Goal: Task Accomplishment & Management: Use online tool/utility

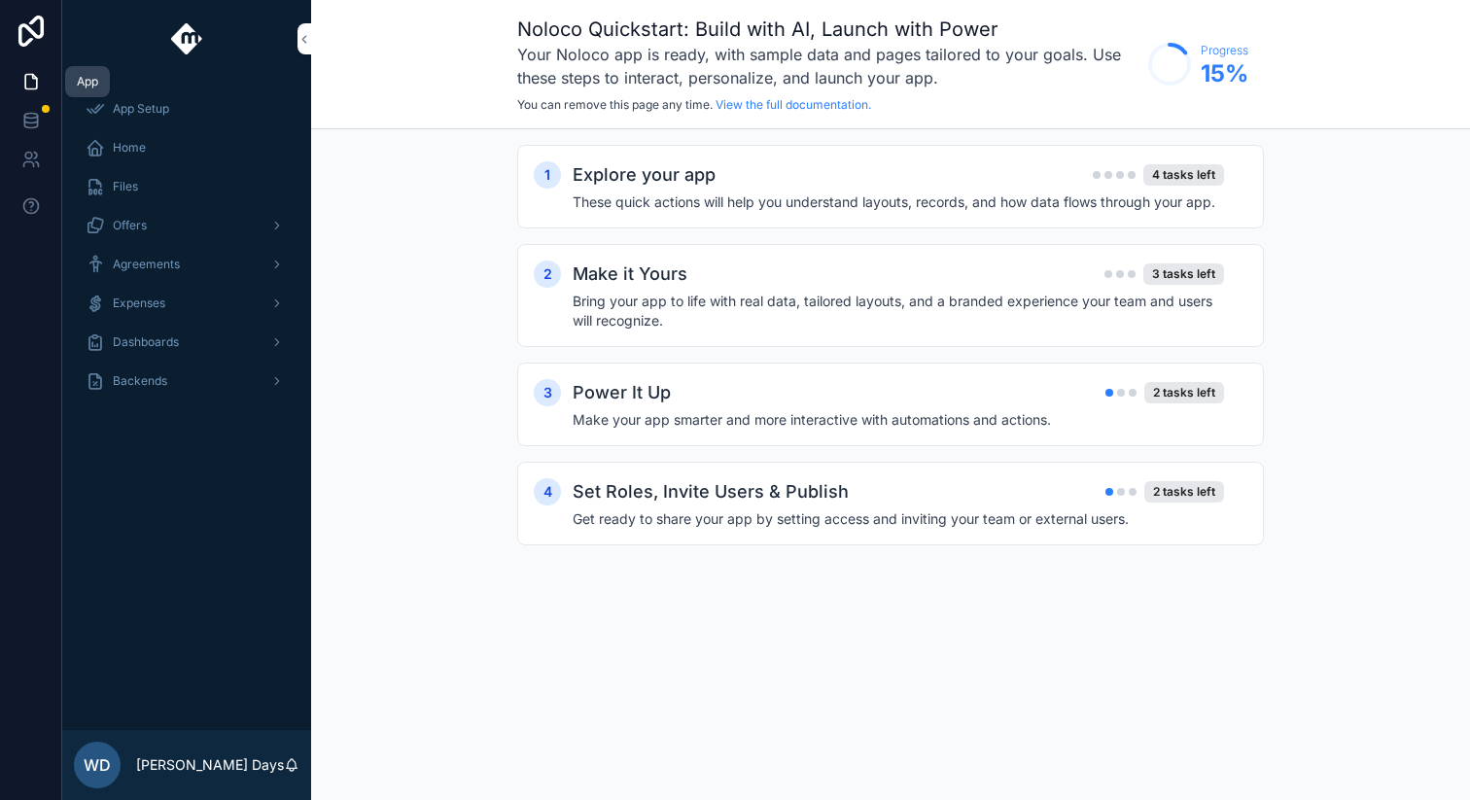
click at [33, 75] on icon at bounding box center [31, 82] width 12 height 15
click at [36, 79] on icon at bounding box center [31, 82] width 12 height 15
click at [134, 390] on div "Backends" at bounding box center [187, 380] width 202 height 31
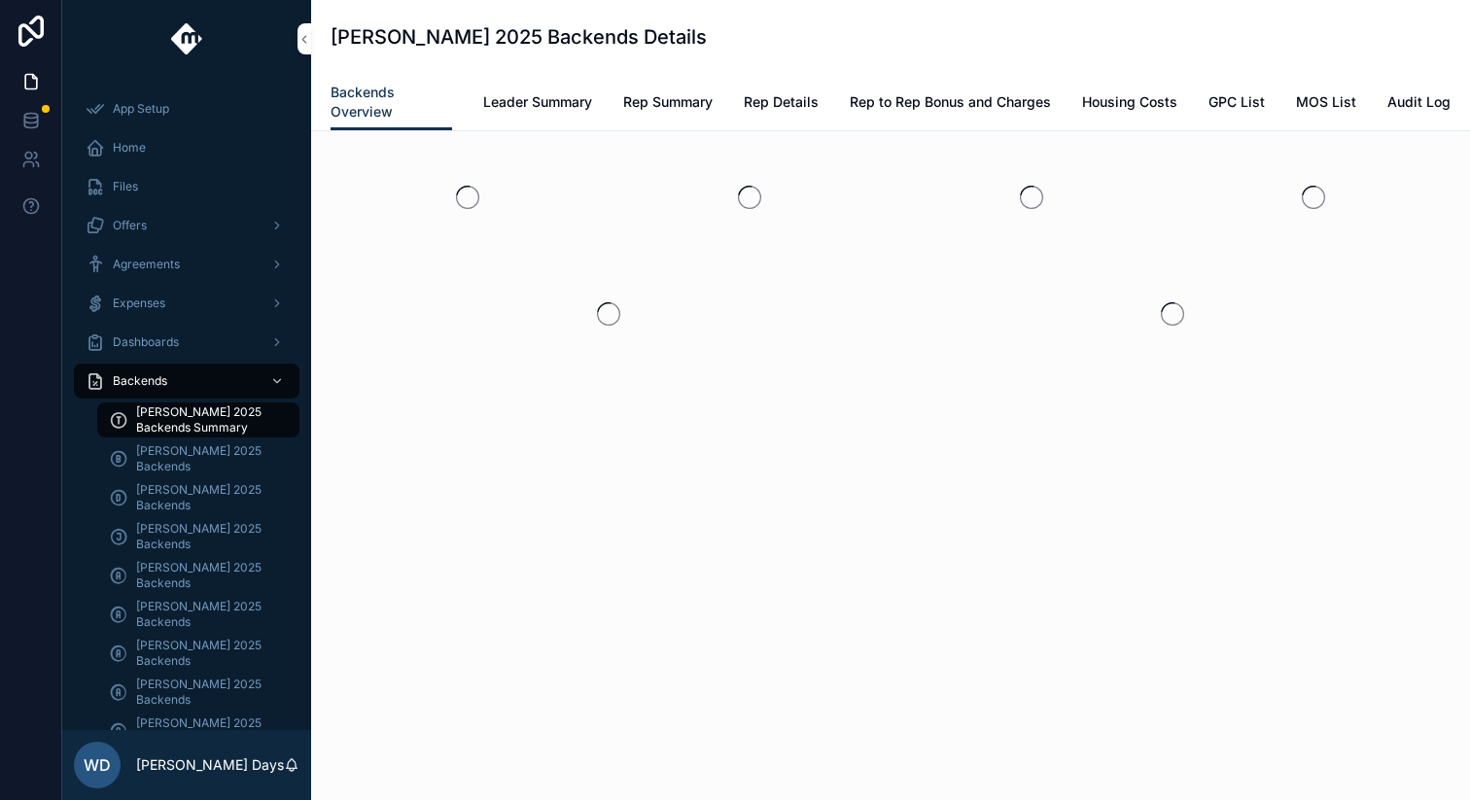
click at [185, 413] on span "[PERSON_NAME] 2025 Backends Summary" at bounding box center [208, 419] width 144 height 31
click at [377, 754] on div "Tanner Boren 2025 Backends Details Backends Overview Backends Overview Leader S…" at bounding box center [890, 400] width 1159 height 800
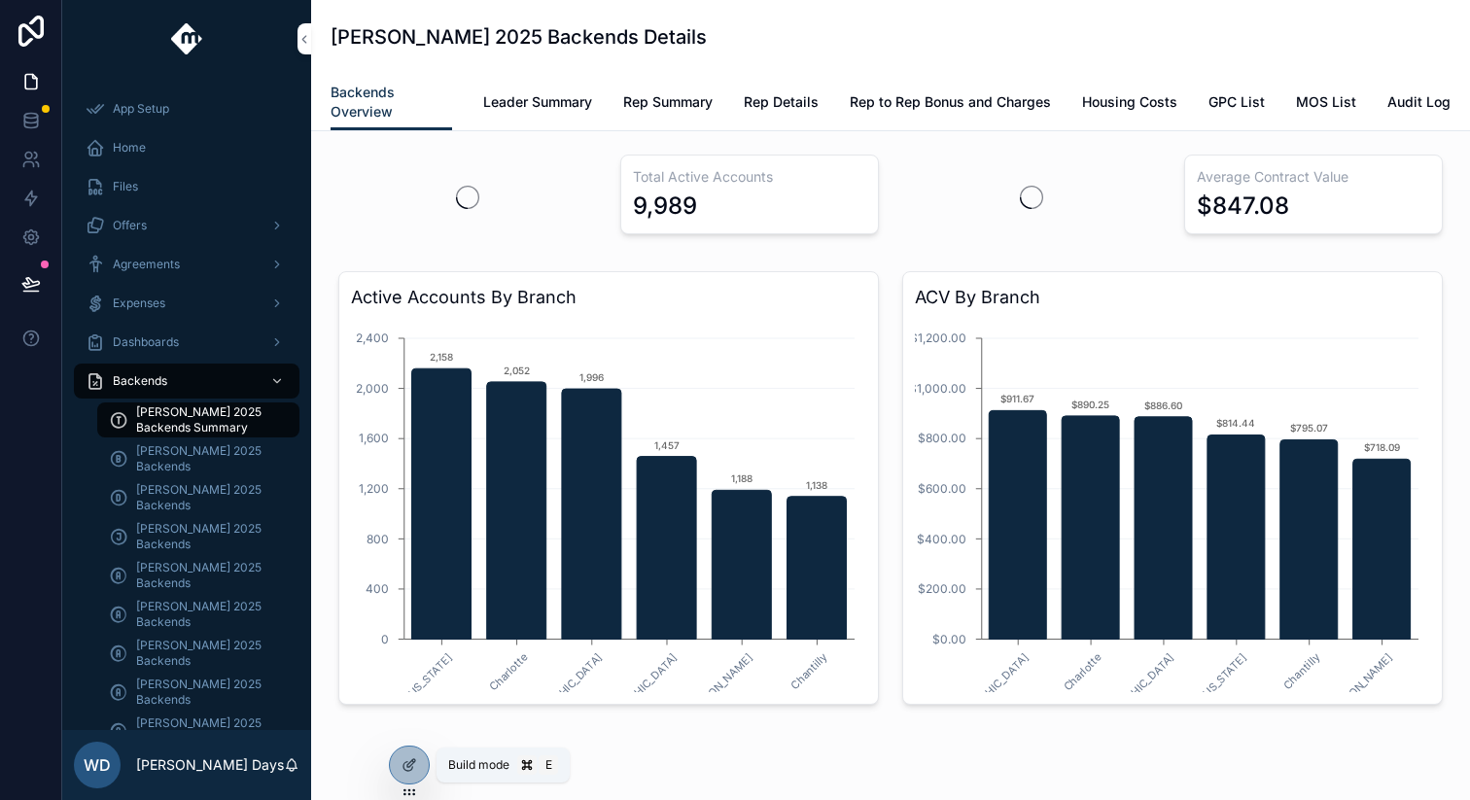
click at [412, 768] on icon at bounding box center [407, 766] width 9 height 9
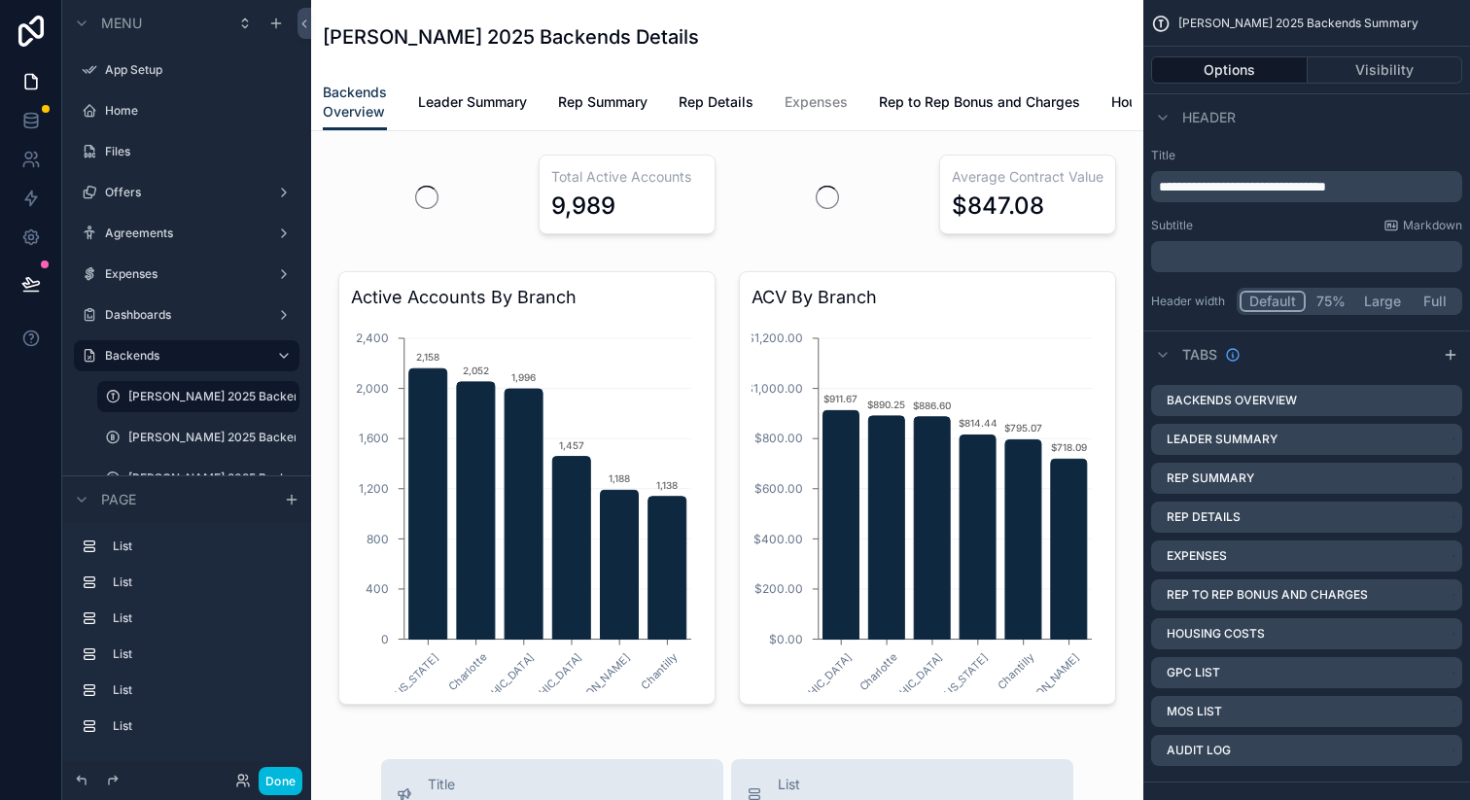
click at [469, 105] on span "Leader Summary" at bounding box center [472, 101] width 109 height 19
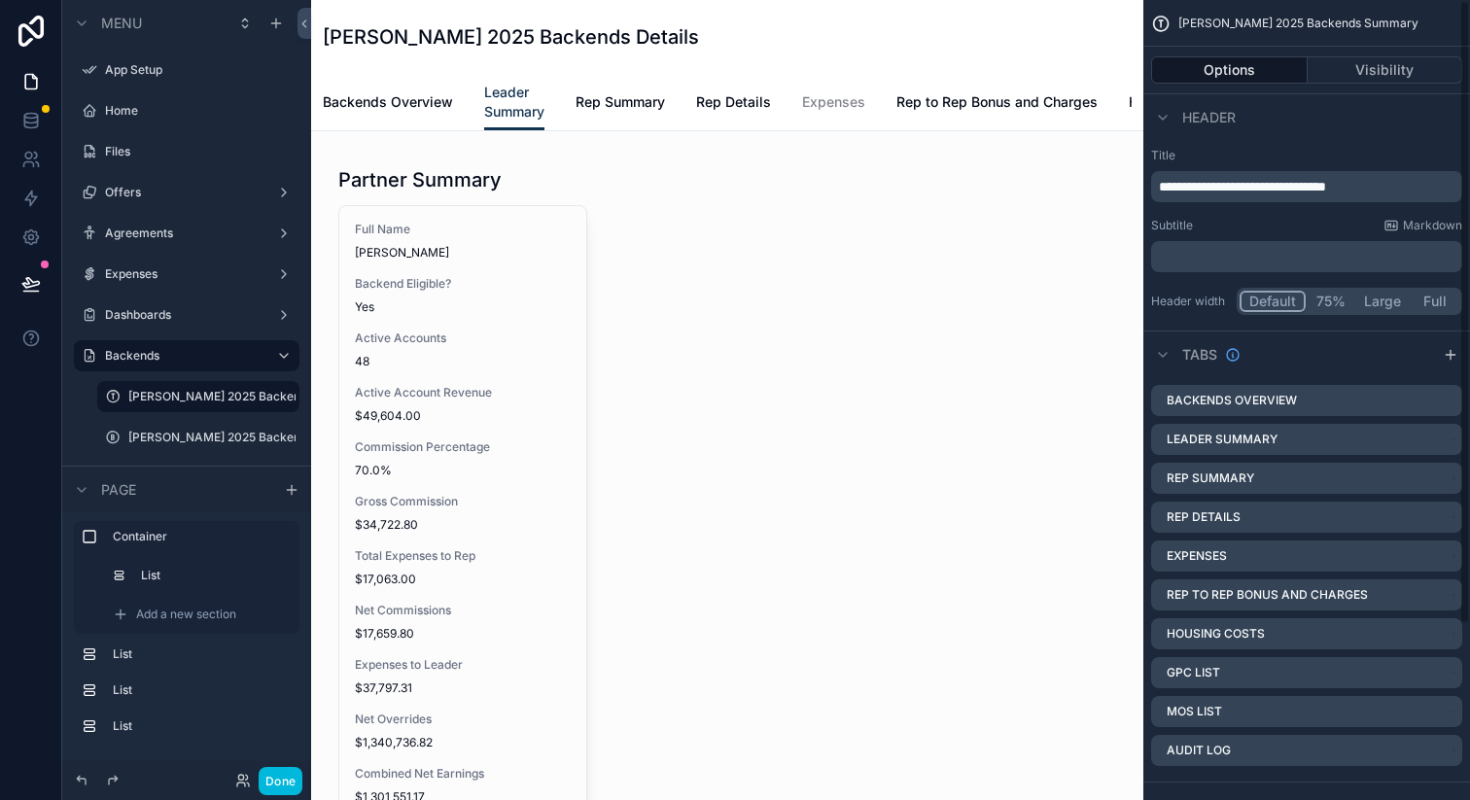
click at [482, 303] on div "scrollable content" at bounding box center [727, 636] width 801 height 978
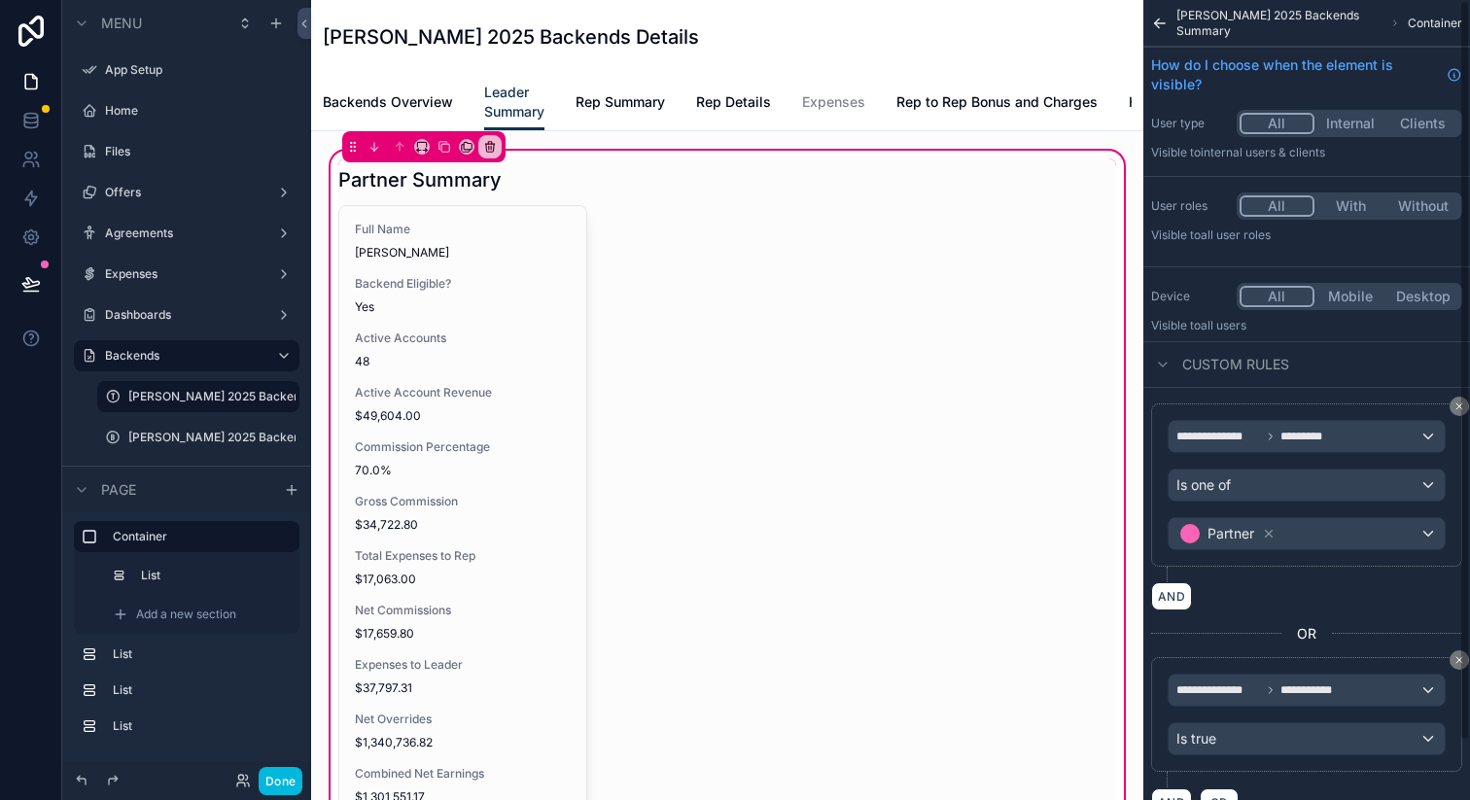
click at [509, 354] on div "scrollable content" at bounding box center [727, 635] width 801 height 955
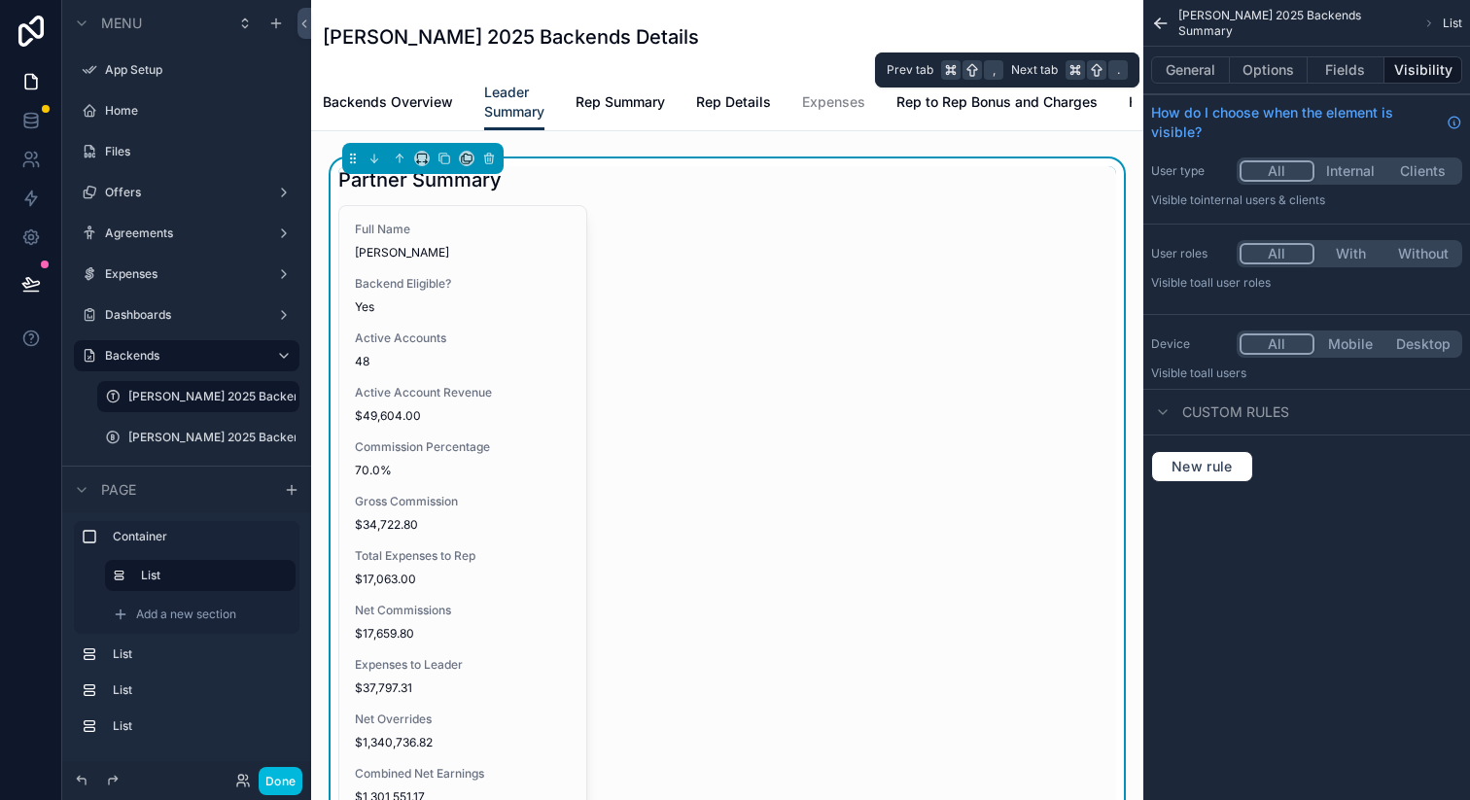
click at [1267, 63] on button "Options" at bounding box center [1269, 69] width 78 height 27
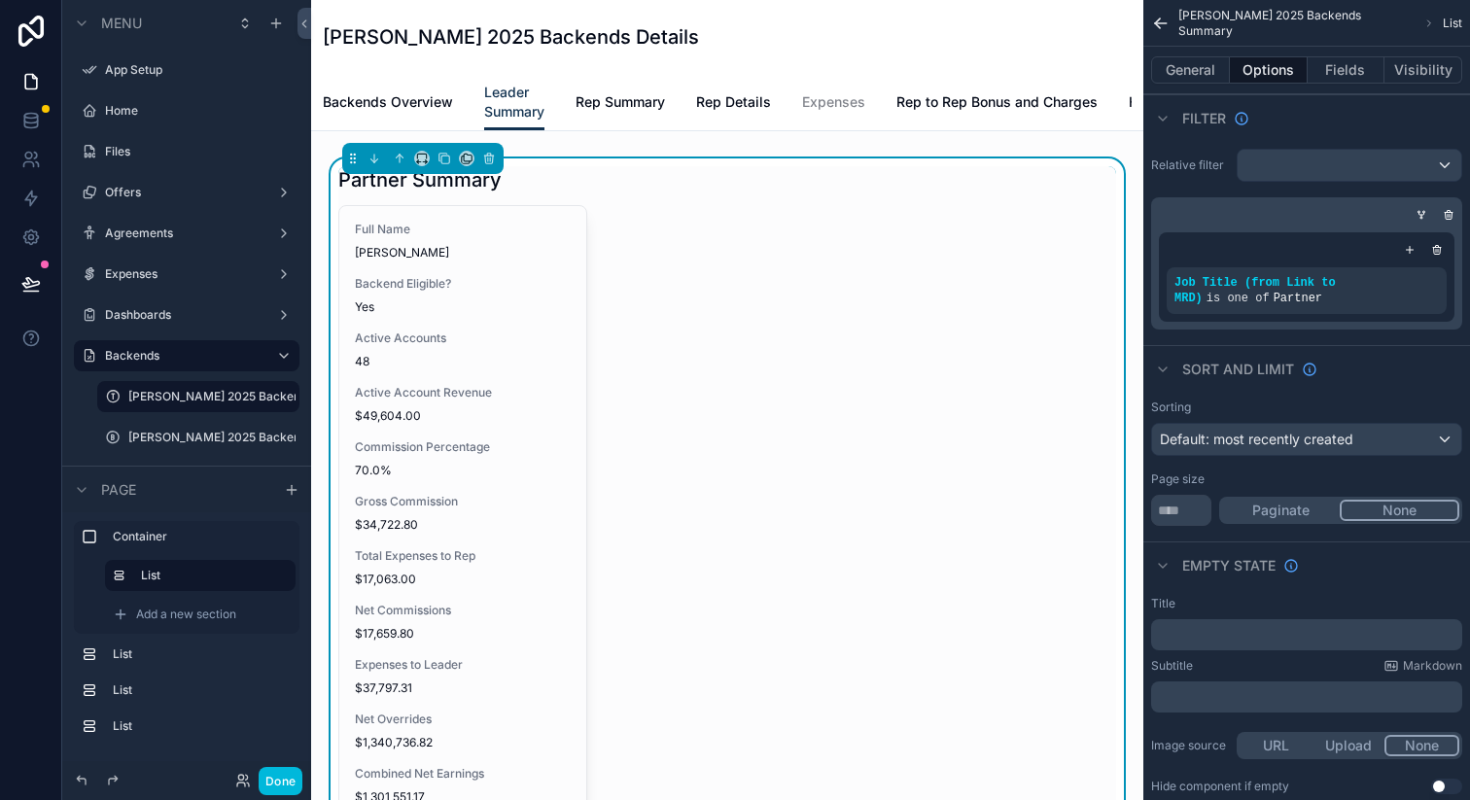
click at [1201, 66] on button "General" at bounding box center [1190, 69] width 79 height 27
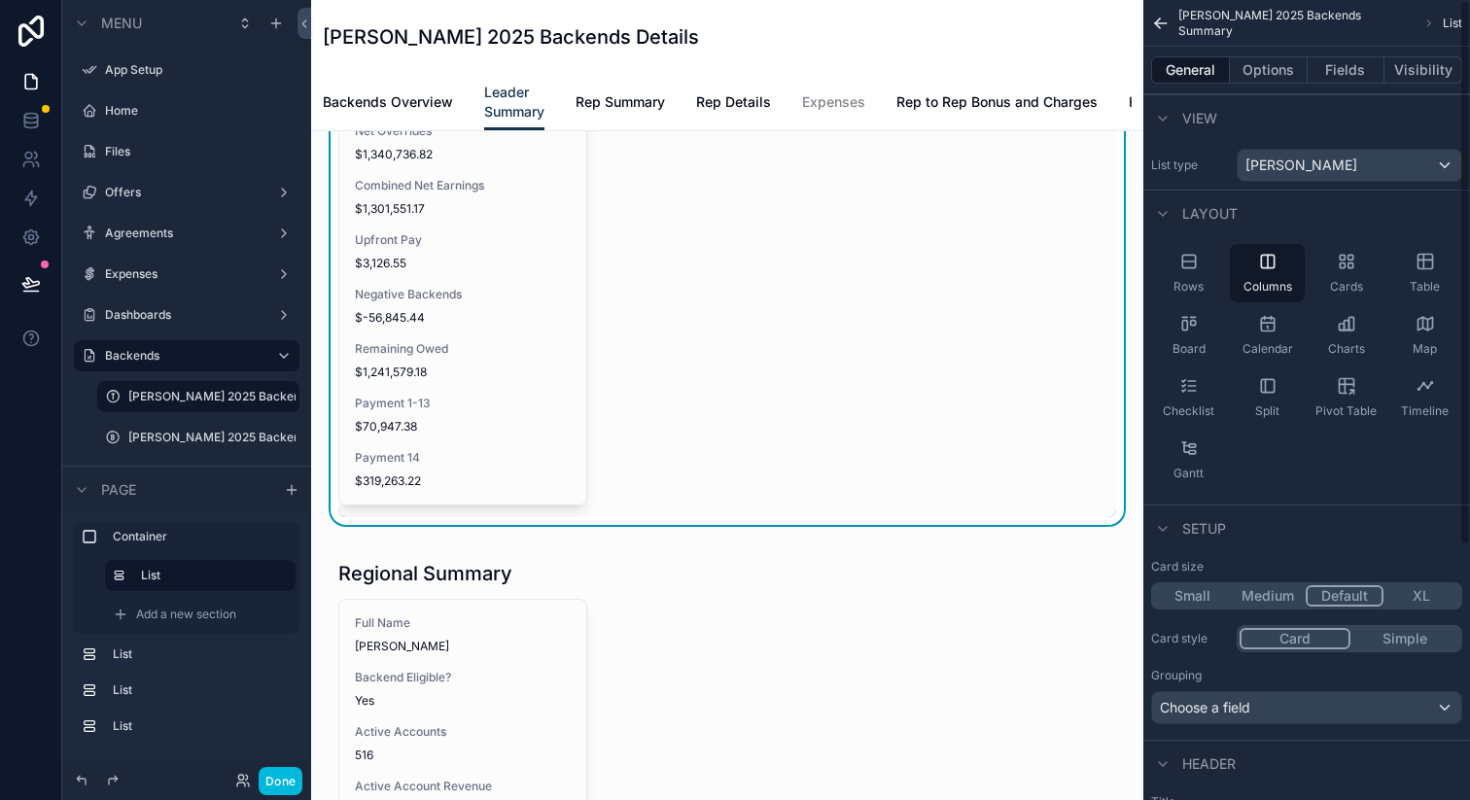
scroll to position [481, 0]
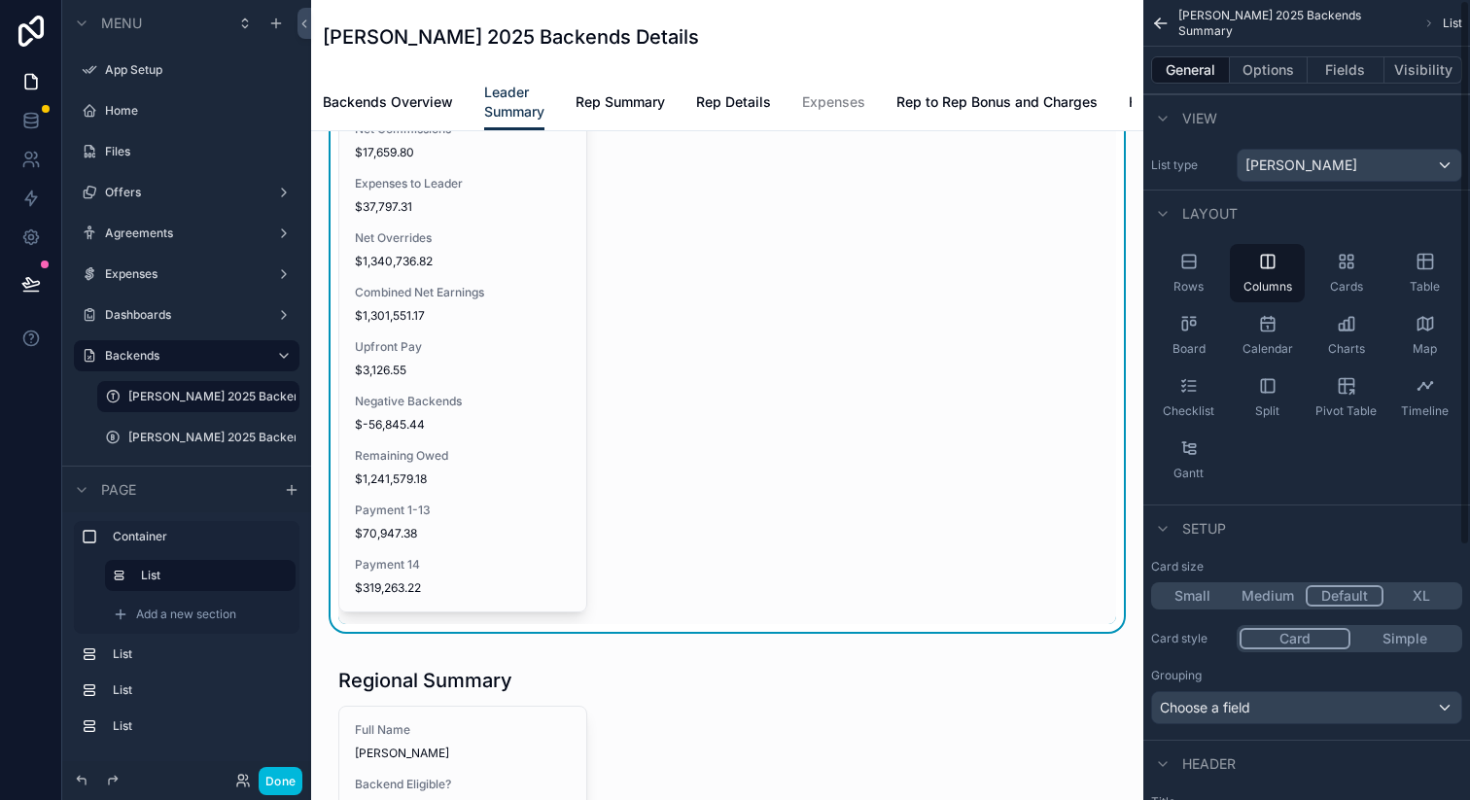
click at [1360, 65] on button "Fields" at bounding box center [1346, 69] width 78 height 27
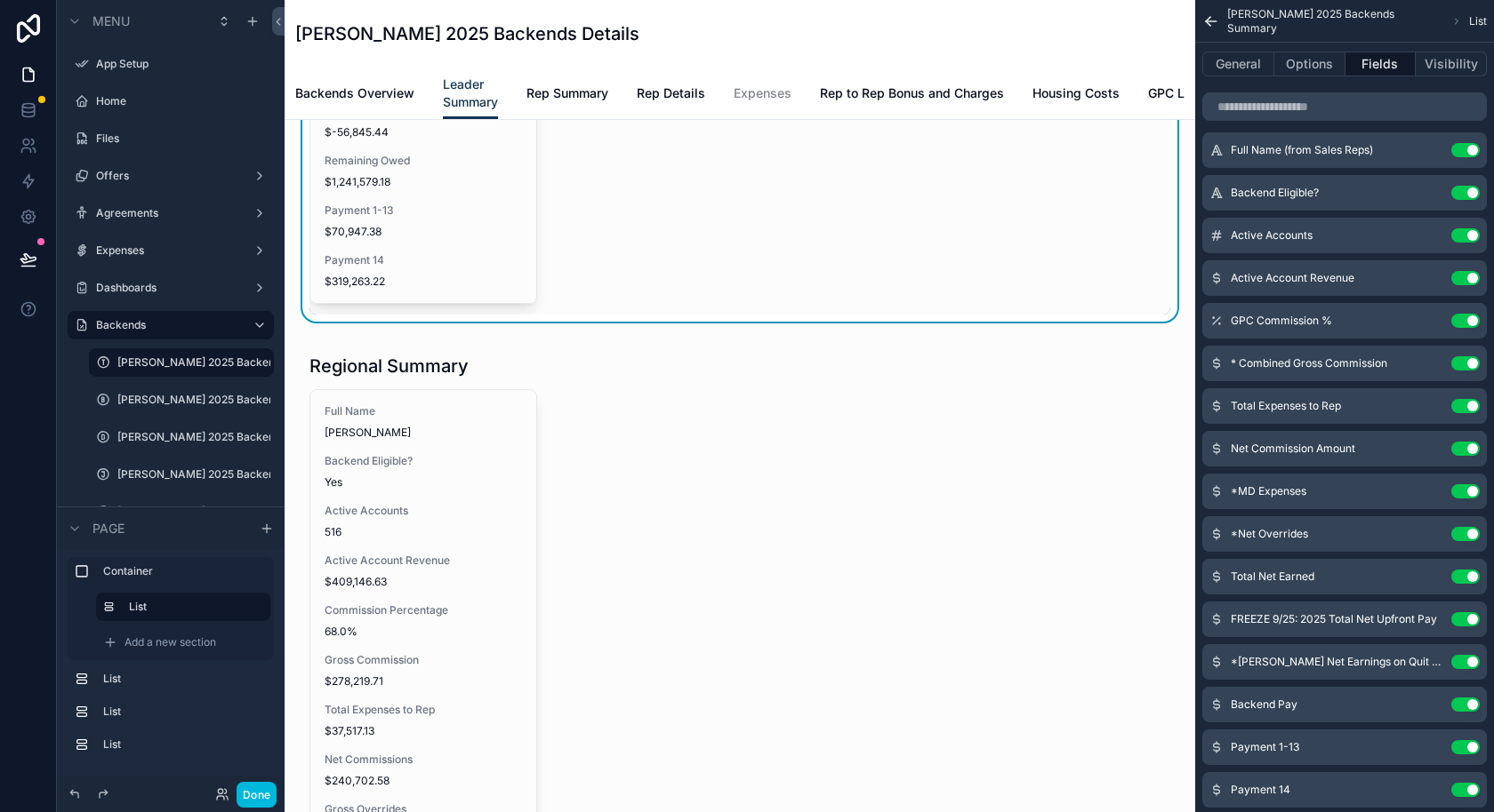
scroll to position [333, 0]
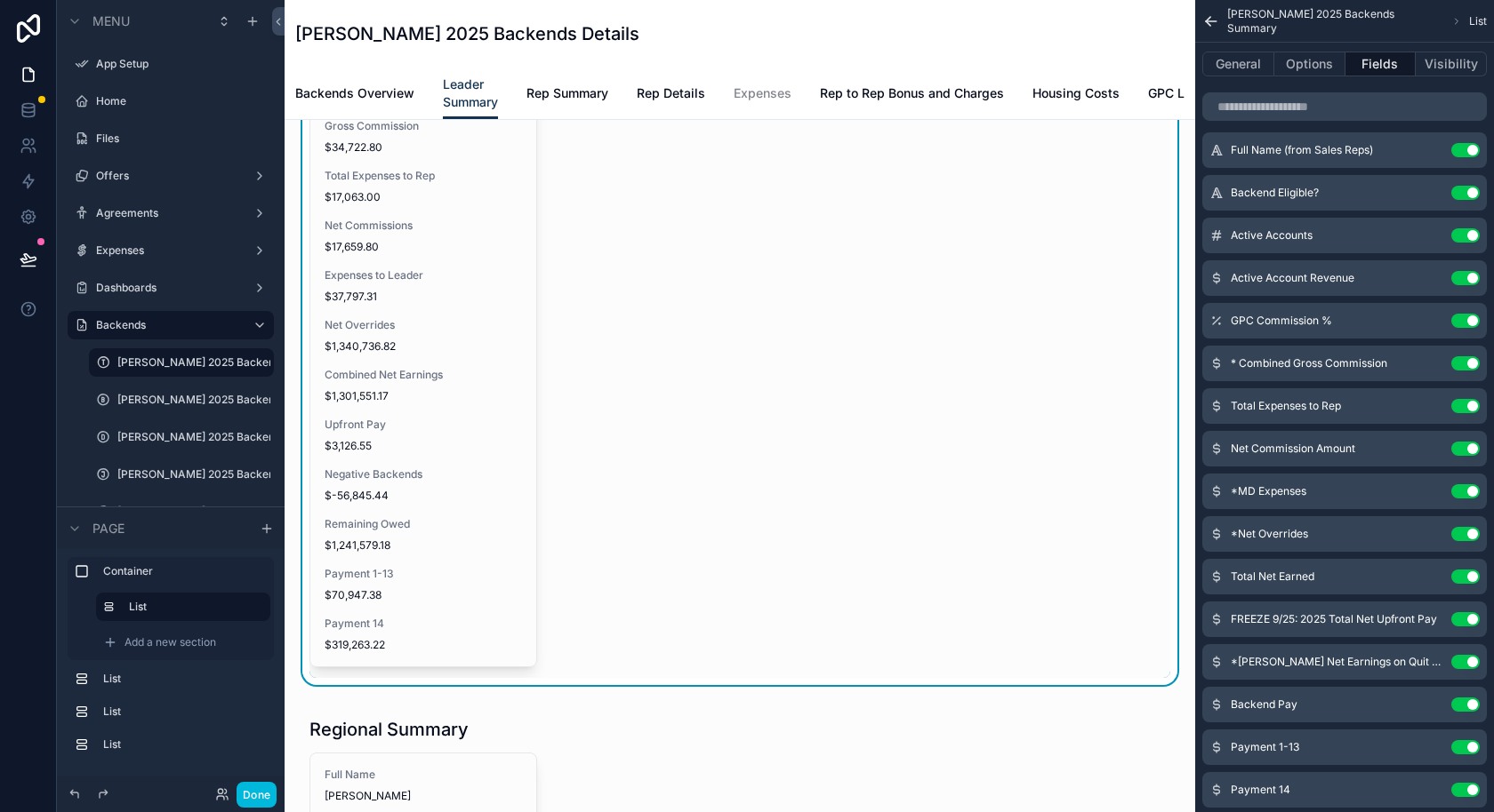
click at [402, 300] on div "Expenses to Leader $37,797.31" at bounding box center [424, 286] width 198 height 36
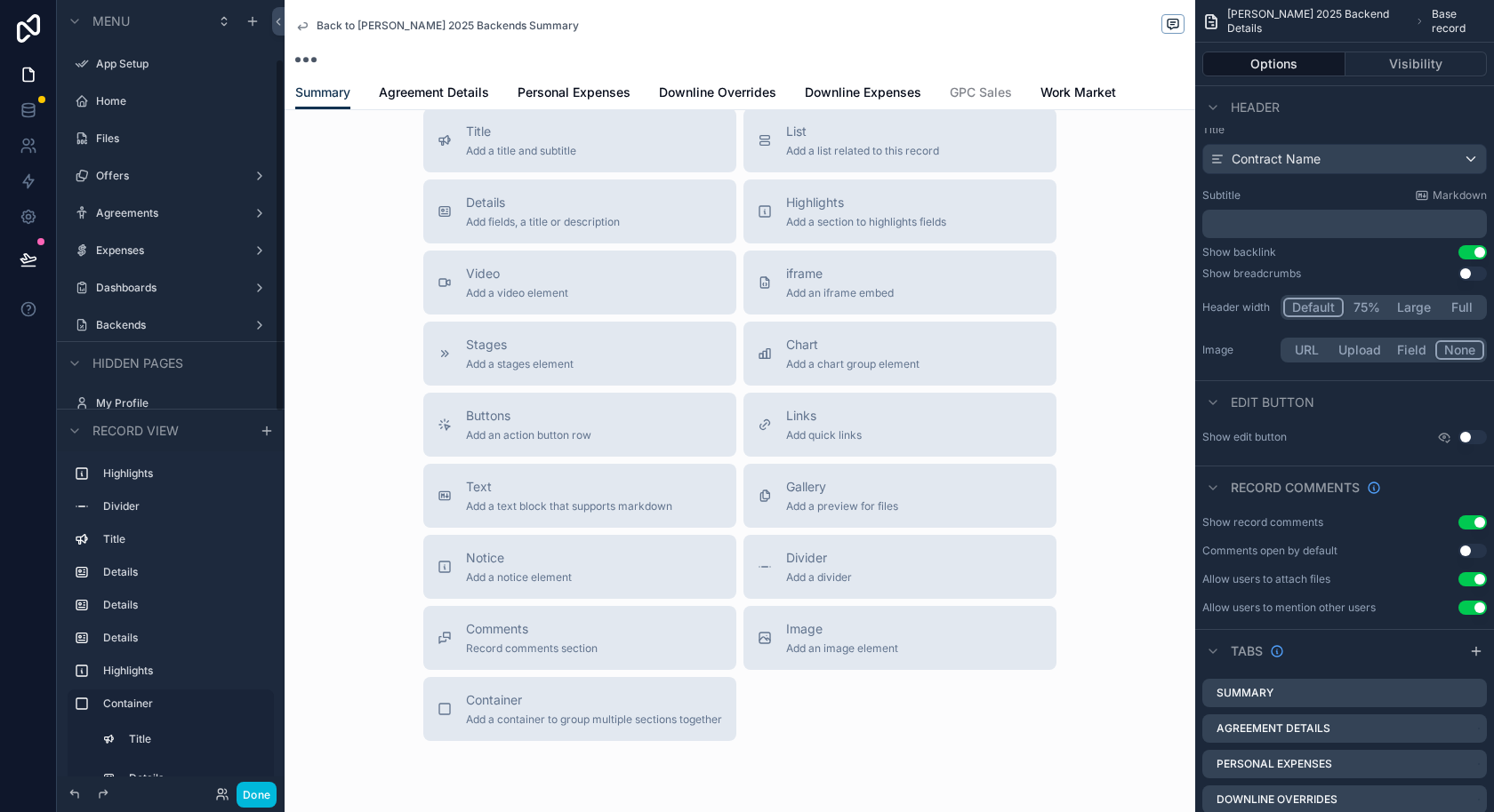
scroll to position [132, 0]
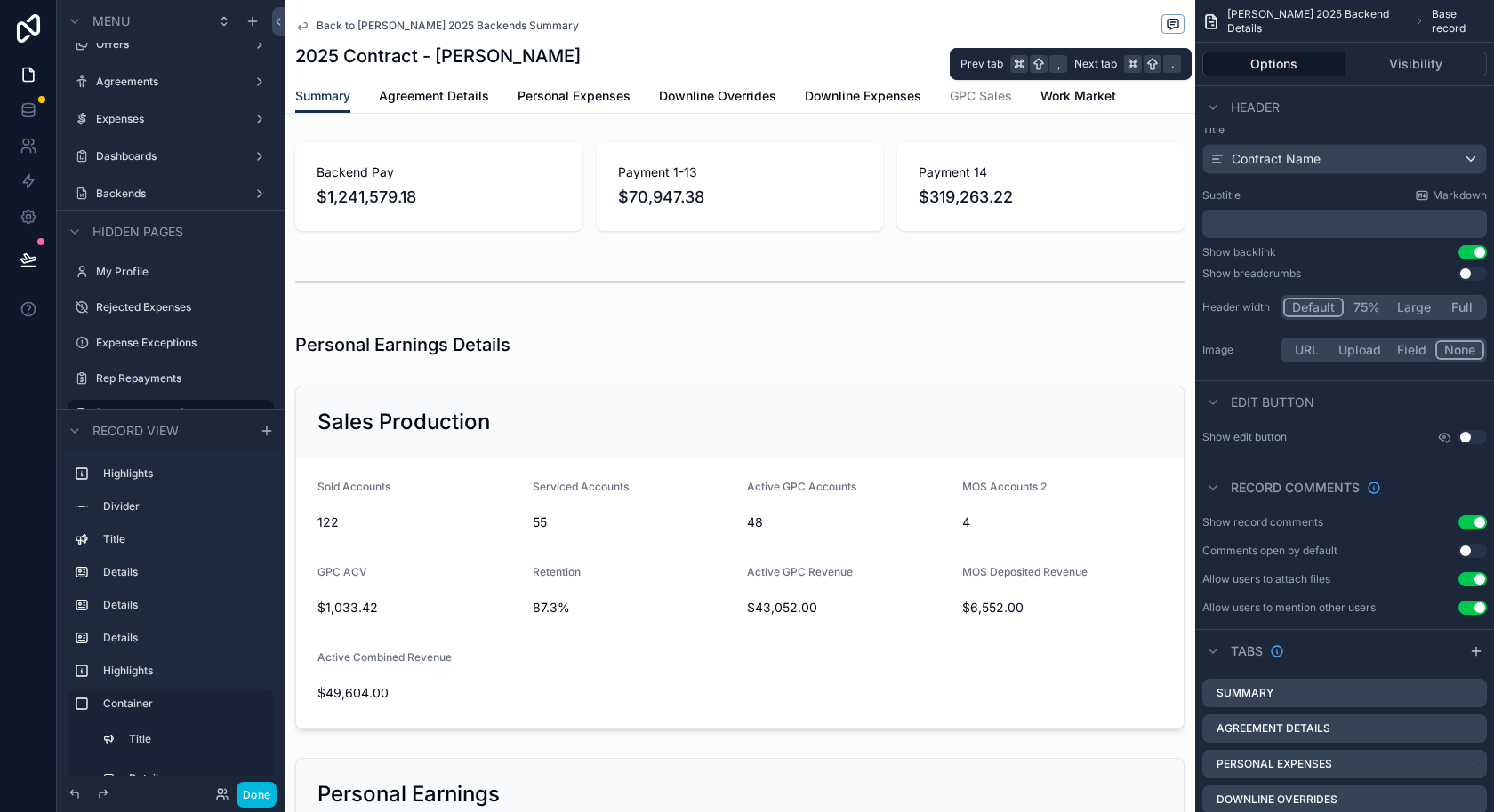
scroll to position [161, 0]
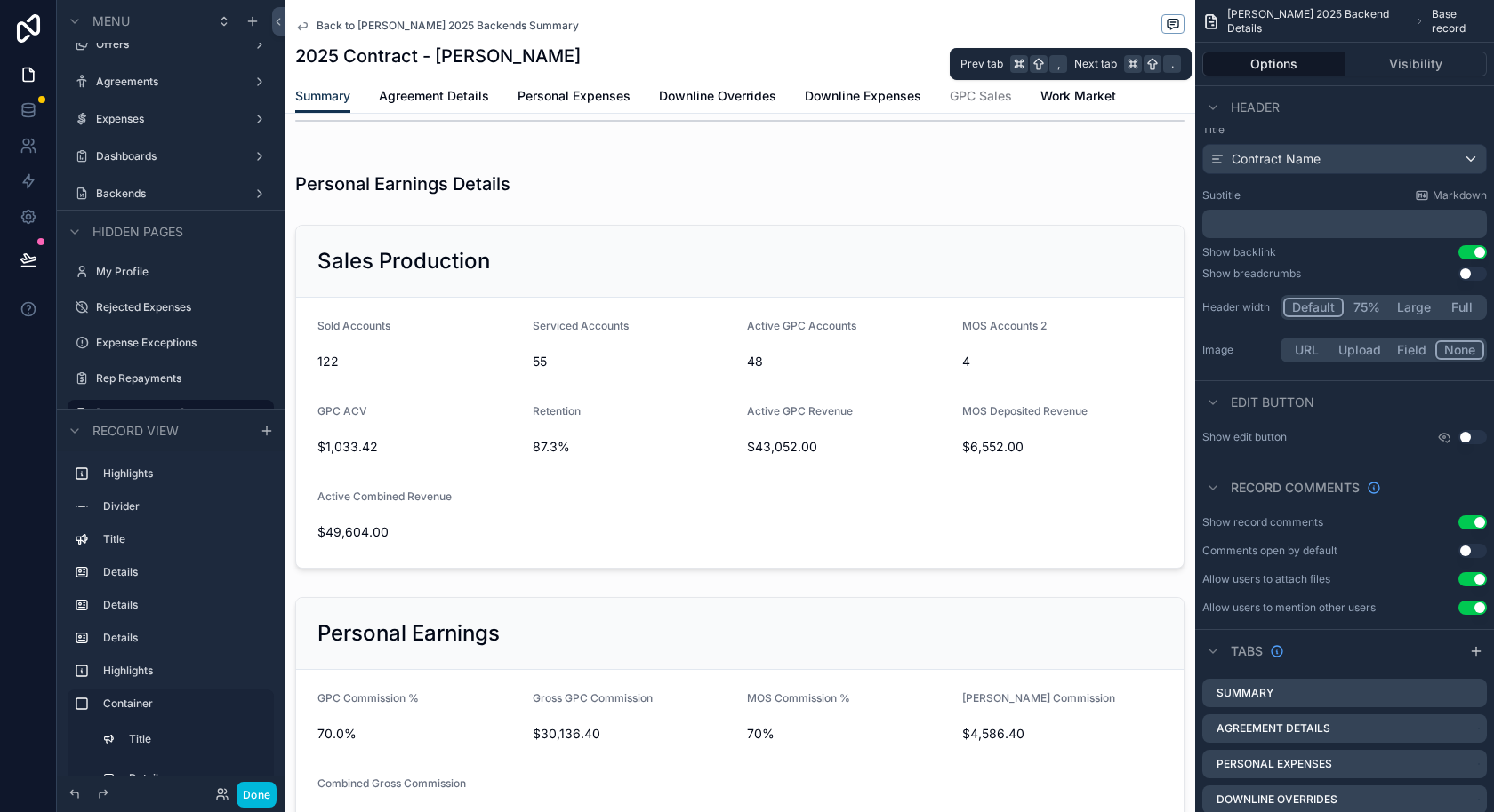
click at [805, 283] on div "scrollable content" at bounding box center [739, 397] width 910 height 358
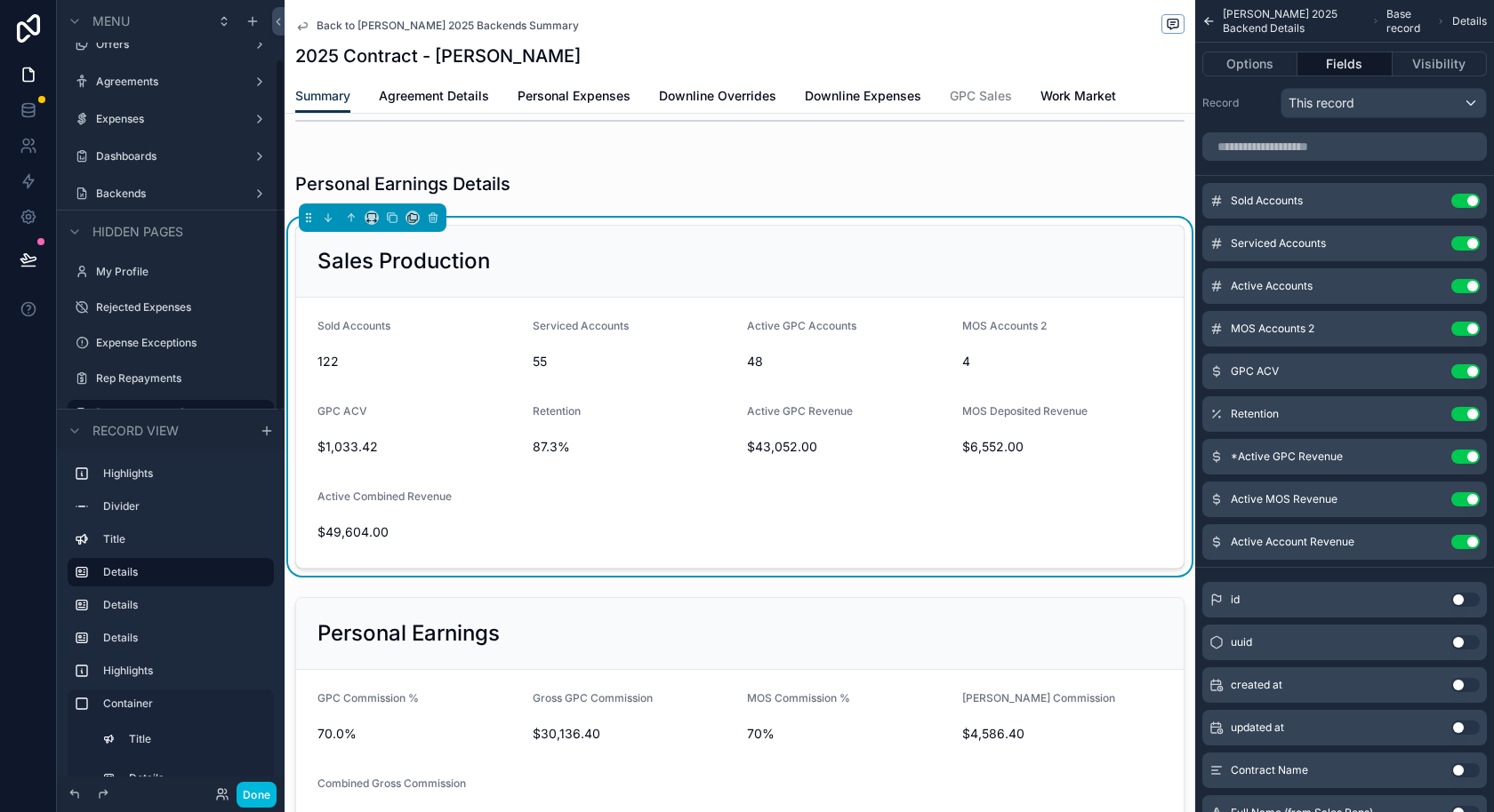
click at [349, 27] on span "Back to [PERSON_NAME] 2025 Backends Summary" at bounding box center [447, 26] width 263 height 15
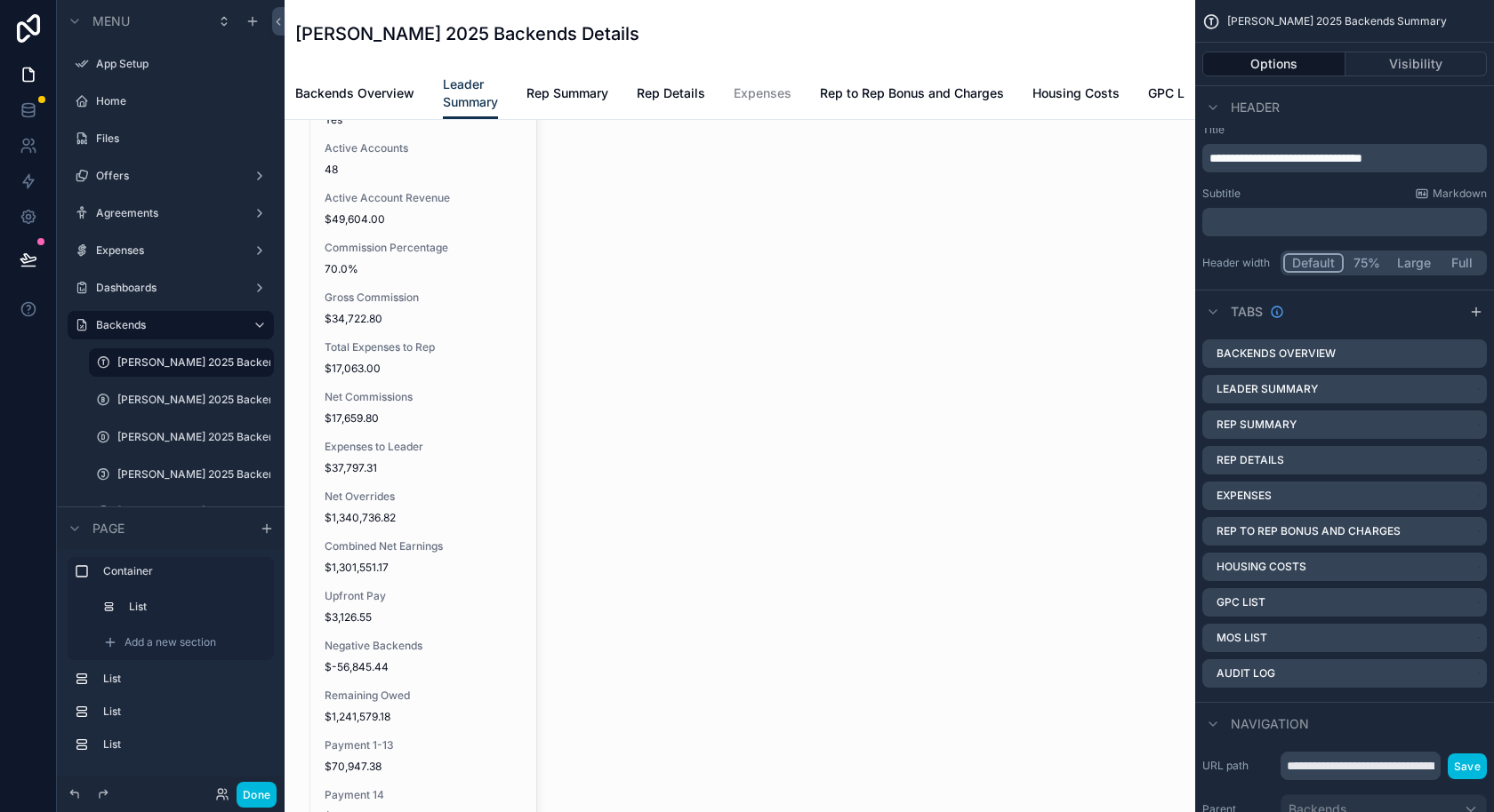
click at [539, 91] on span "Rep Summary" at bounding box center [566, 92] width 81 height 17
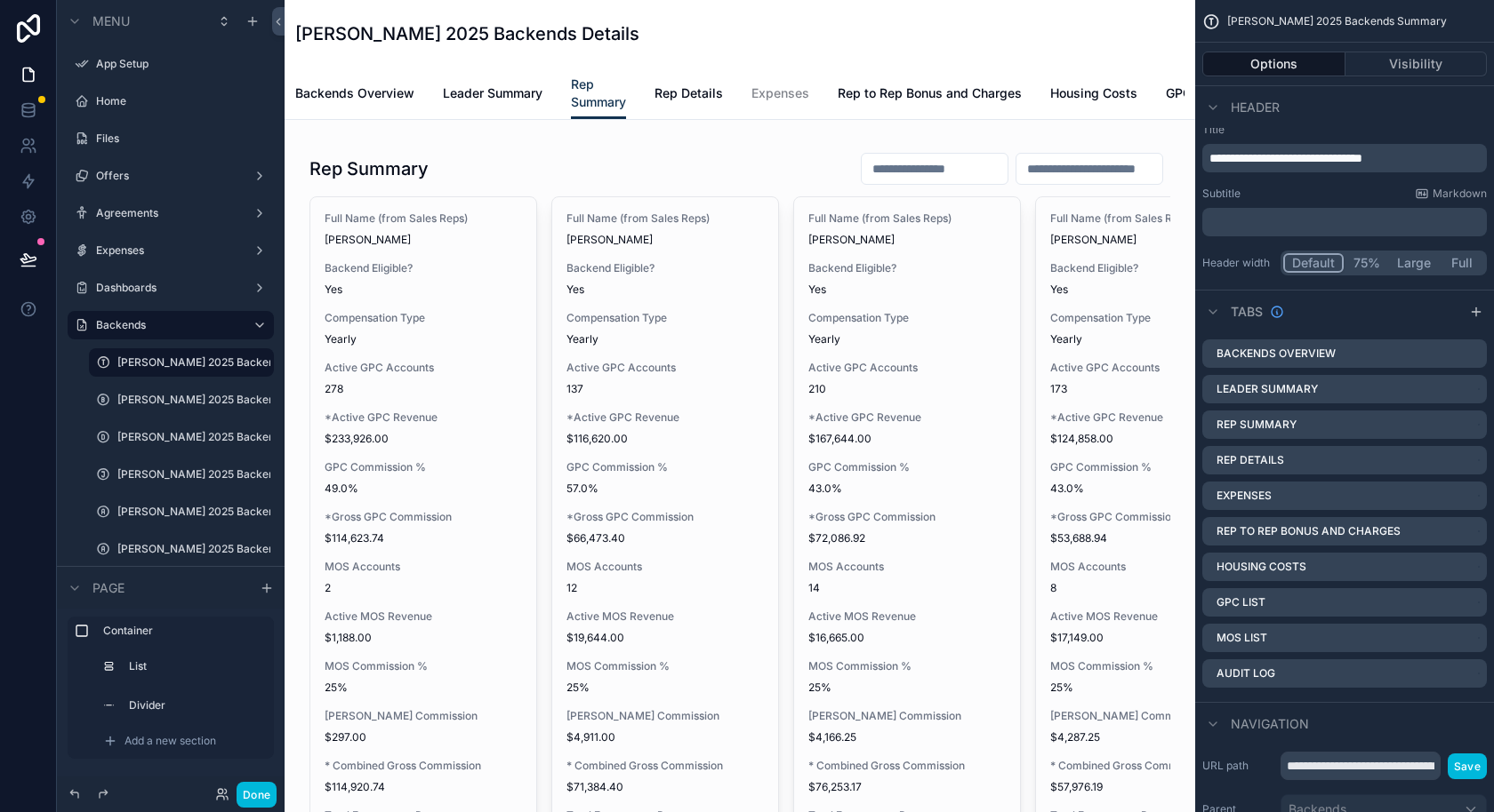
click at [906, 187] on div "scrollable content" at bounding box center [740, 795] width 882 height 1320
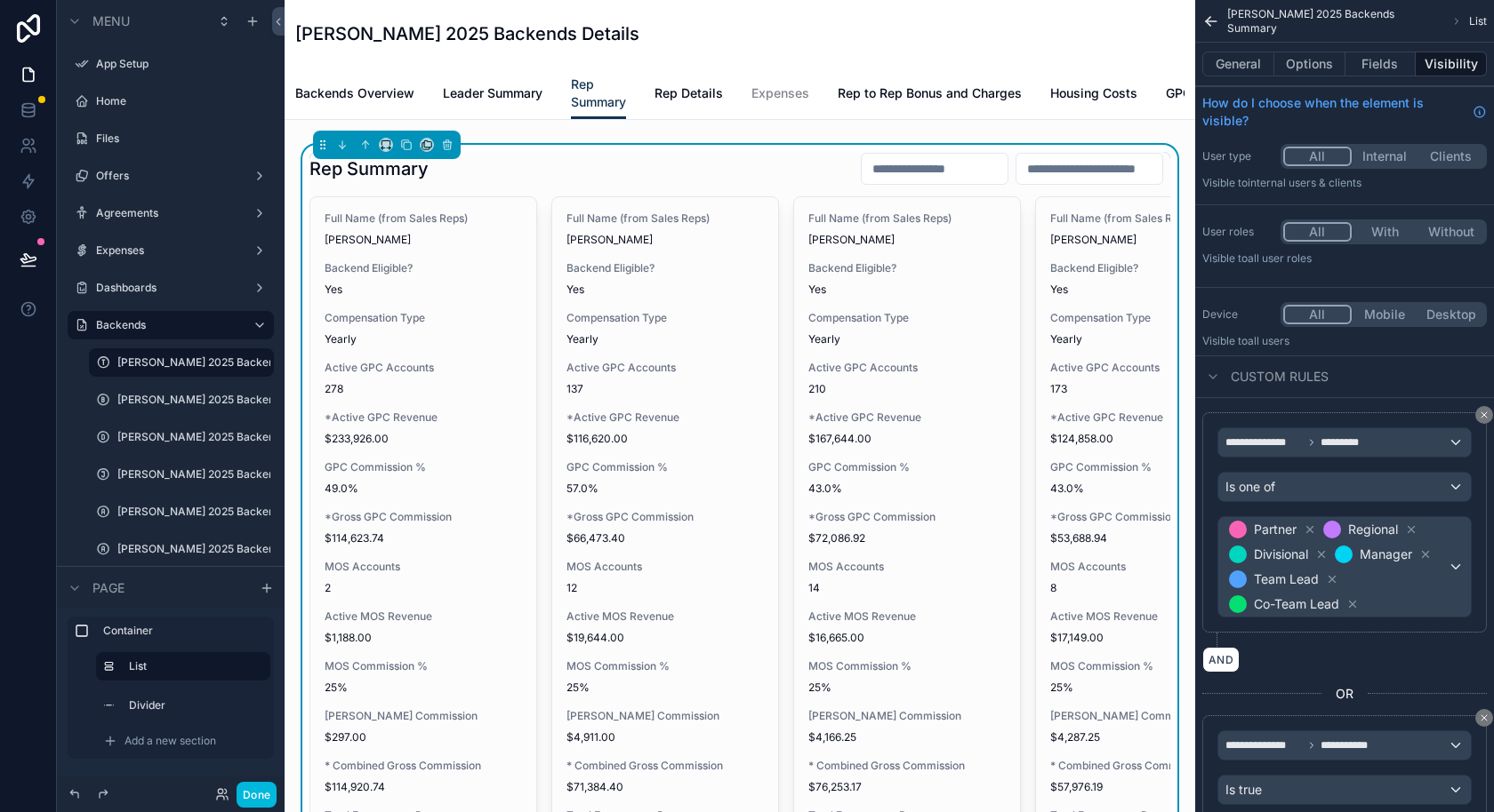
click at [921, 179] on input "scrollable content" at bounding box center [934, 168] width 145 height 25
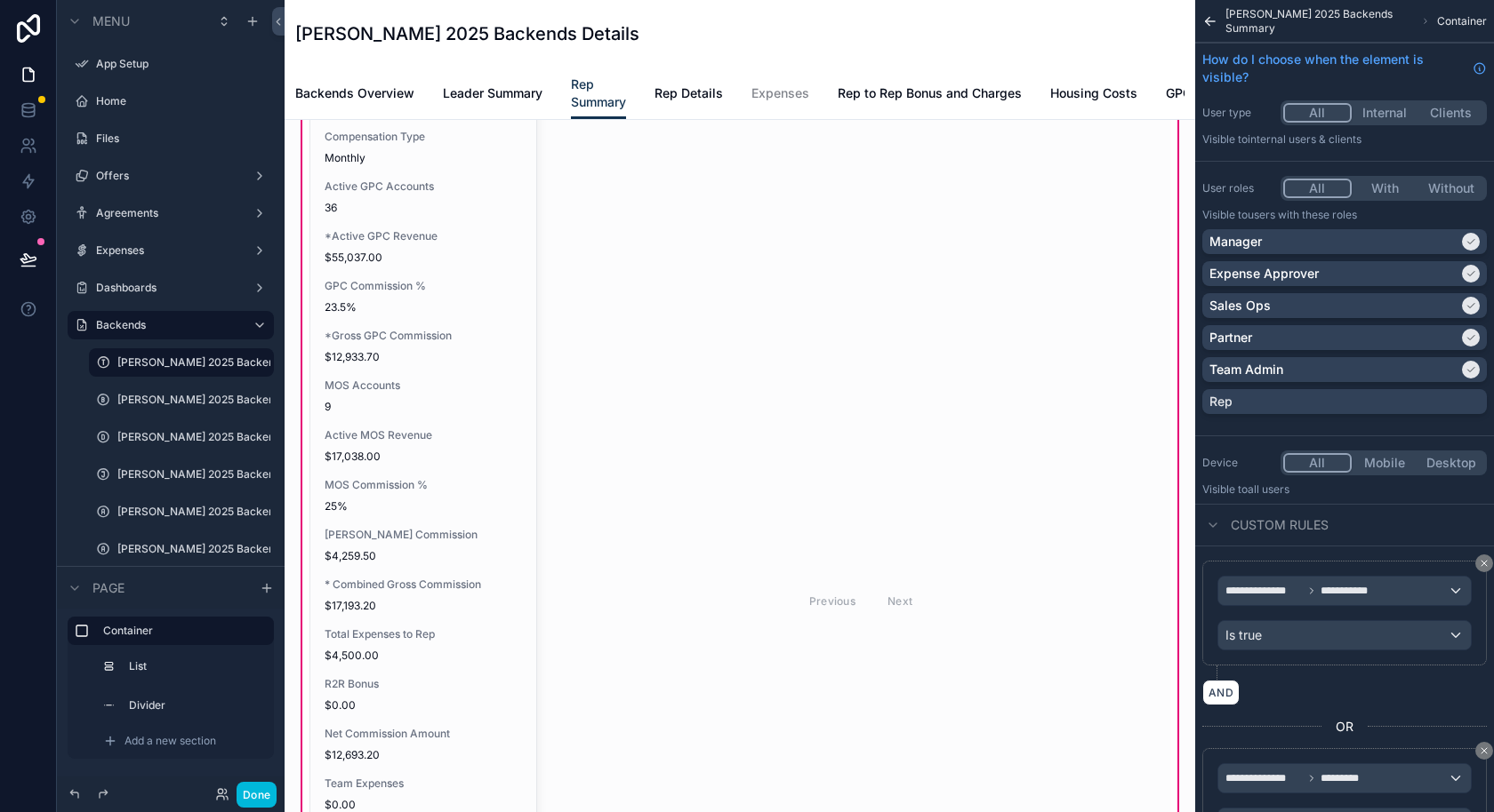
scroll to position [233, 0]
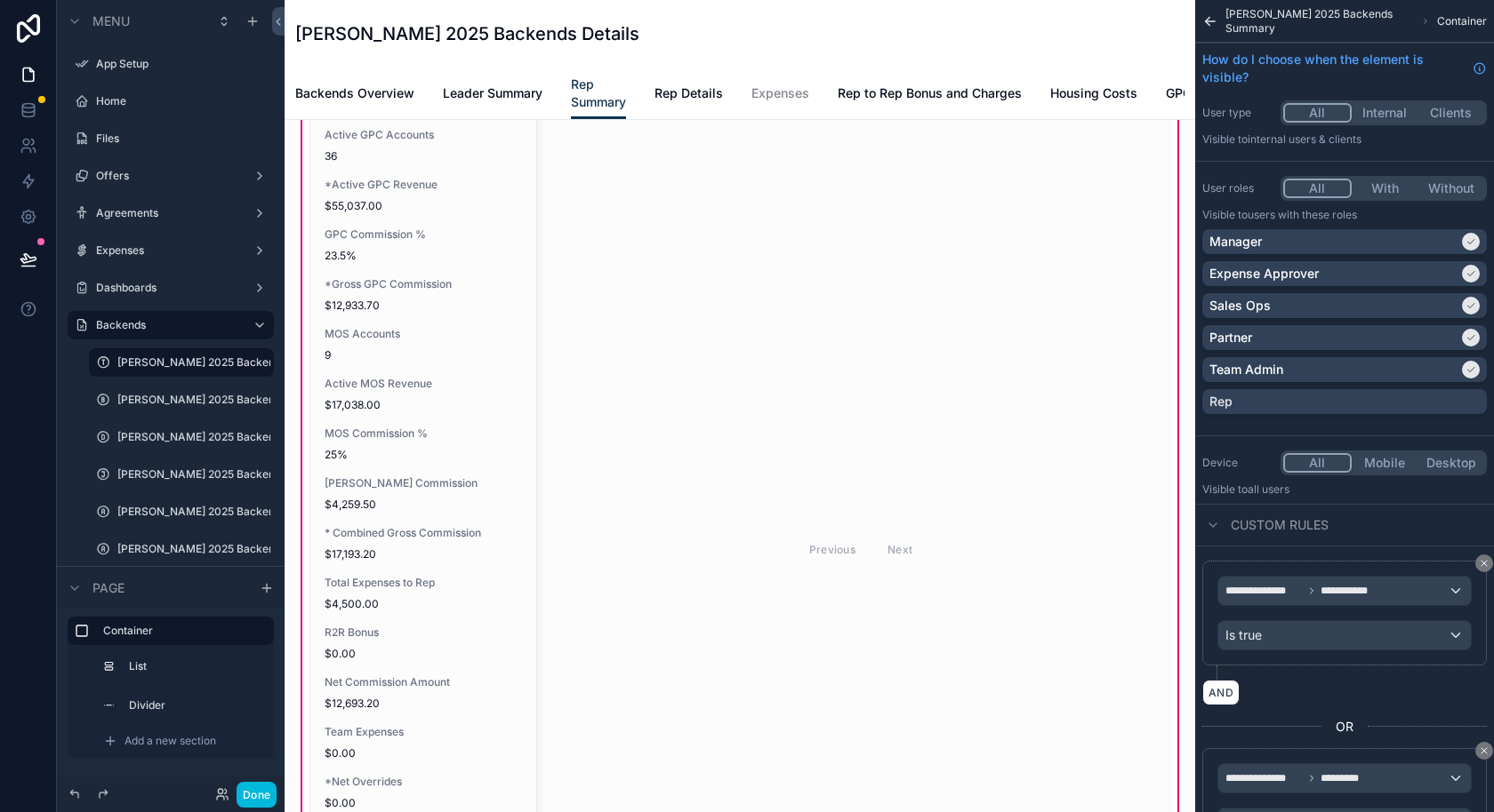
type input "*********"
click at [407, 408] on div "scrollable content" at bounding box center [740, 527] width 882 height 1230
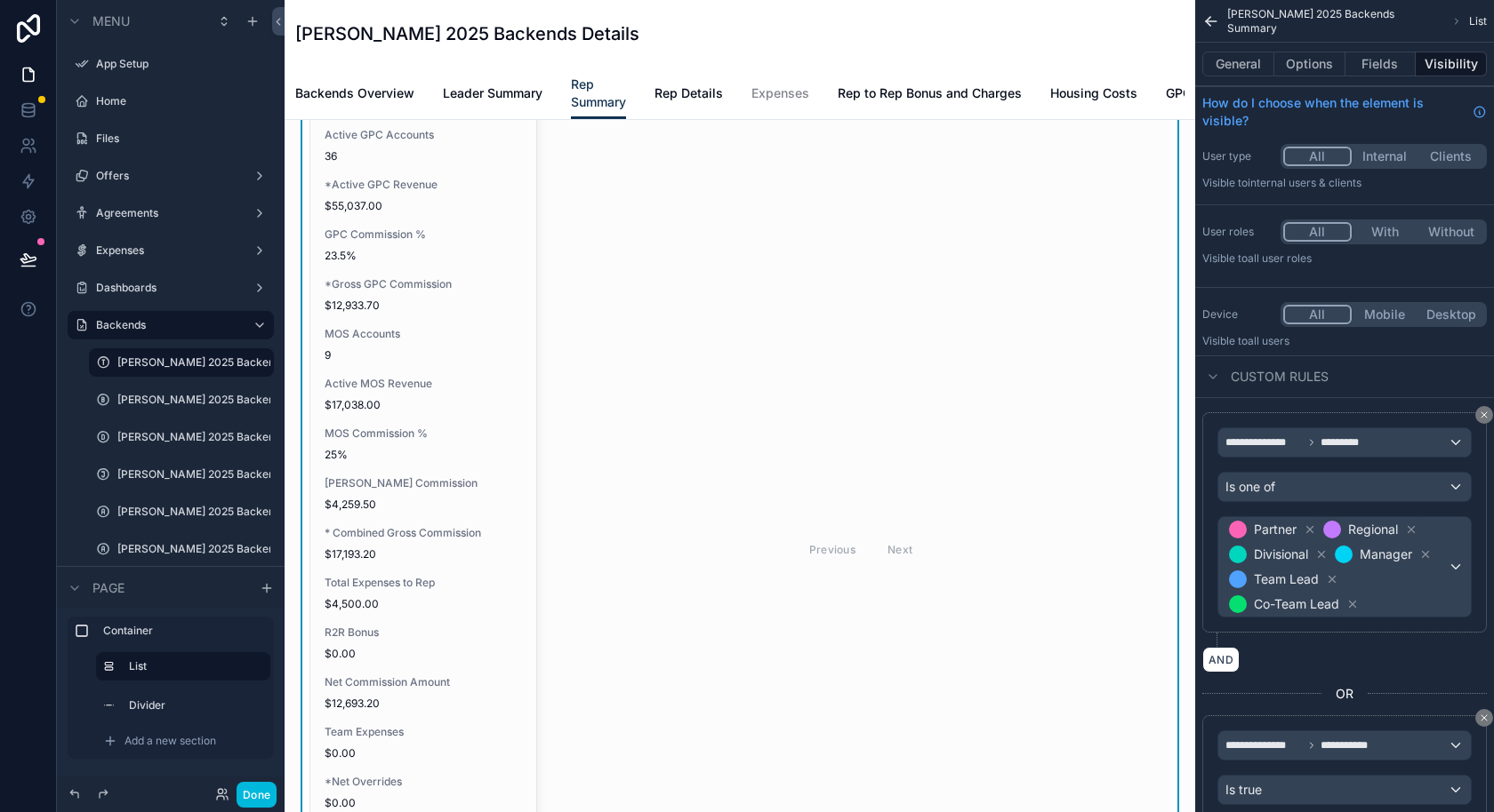
click at [406, 391] on span "Active MOS Revenue" at bounding box center [424, 384] width 198 height 15
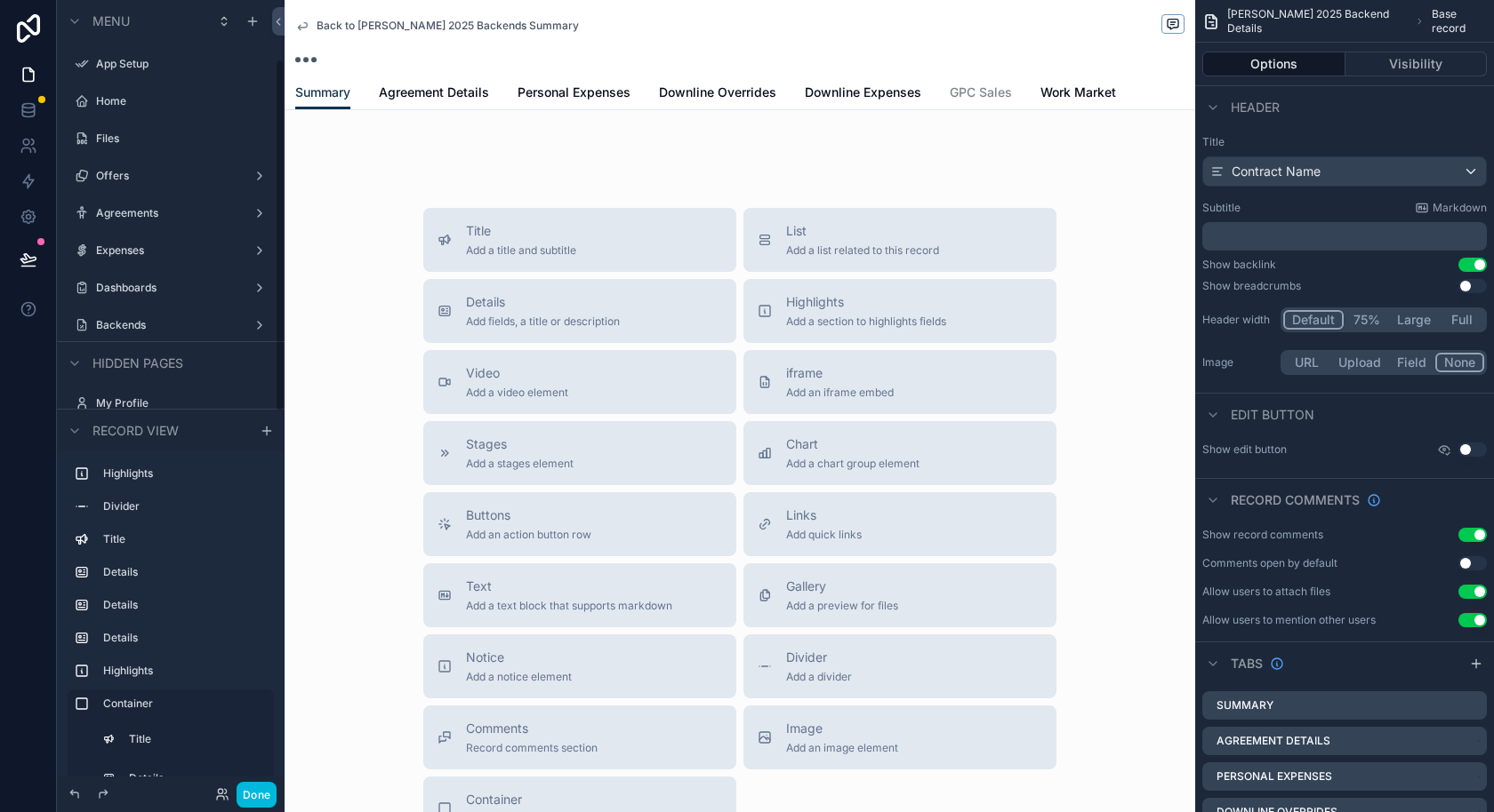
scroll to position [132, 0]
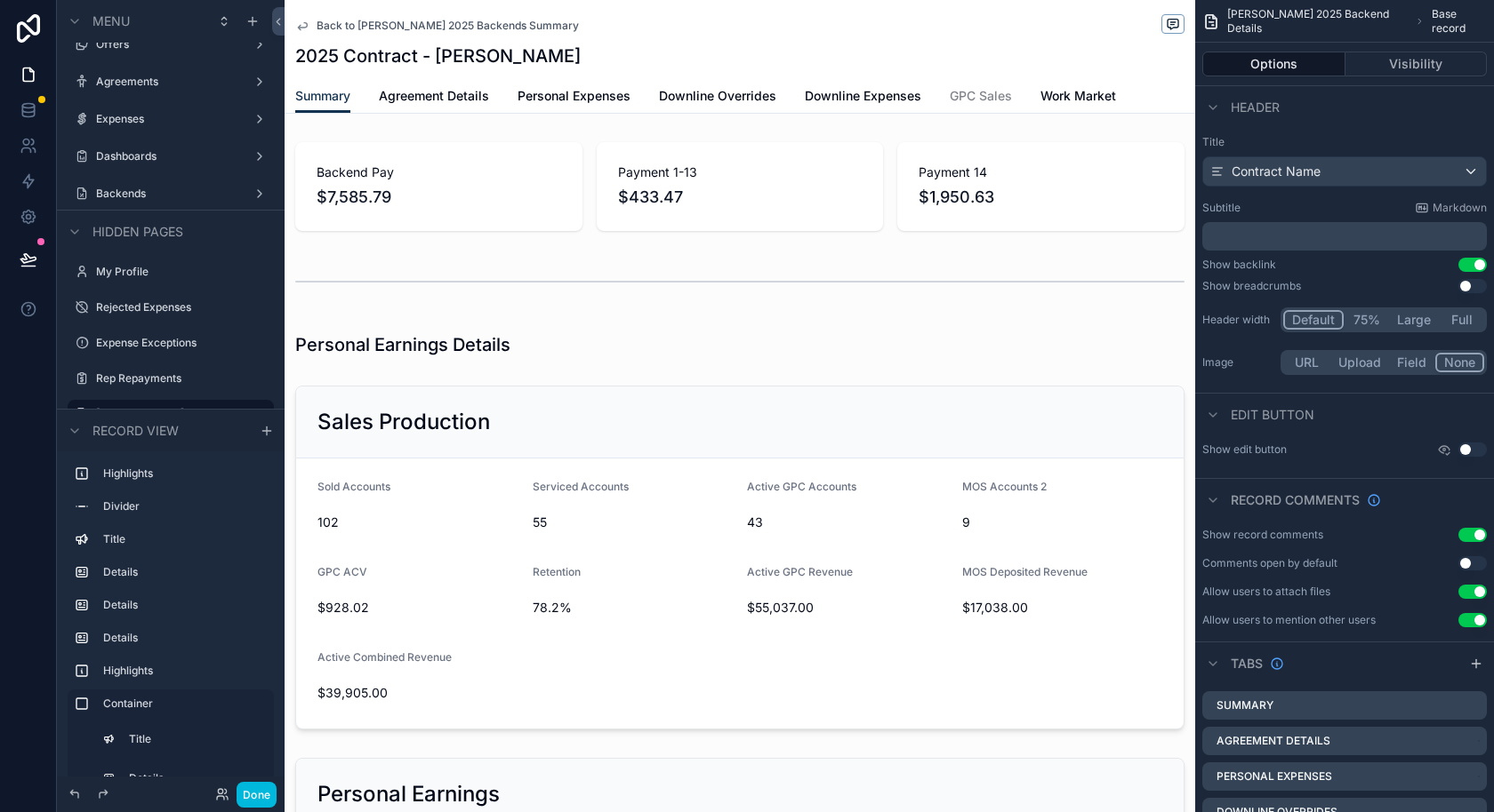
click at [756, 546] on div "scrollable content" at bounding box center [739, 558] width 910 height 358
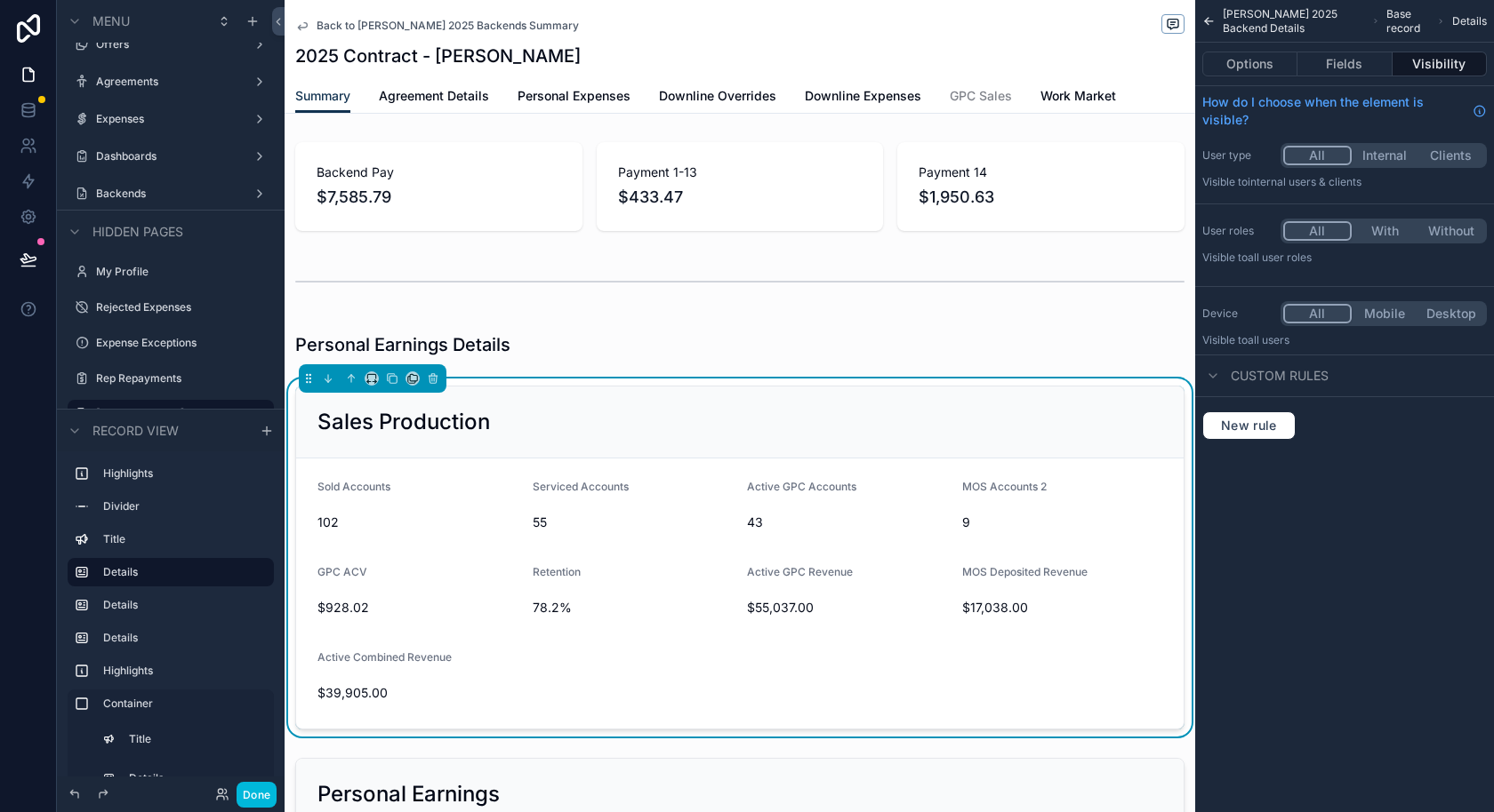
click at [1344, 56] on button "Fields" at bounding box center [1344, 63] width 94 height 25
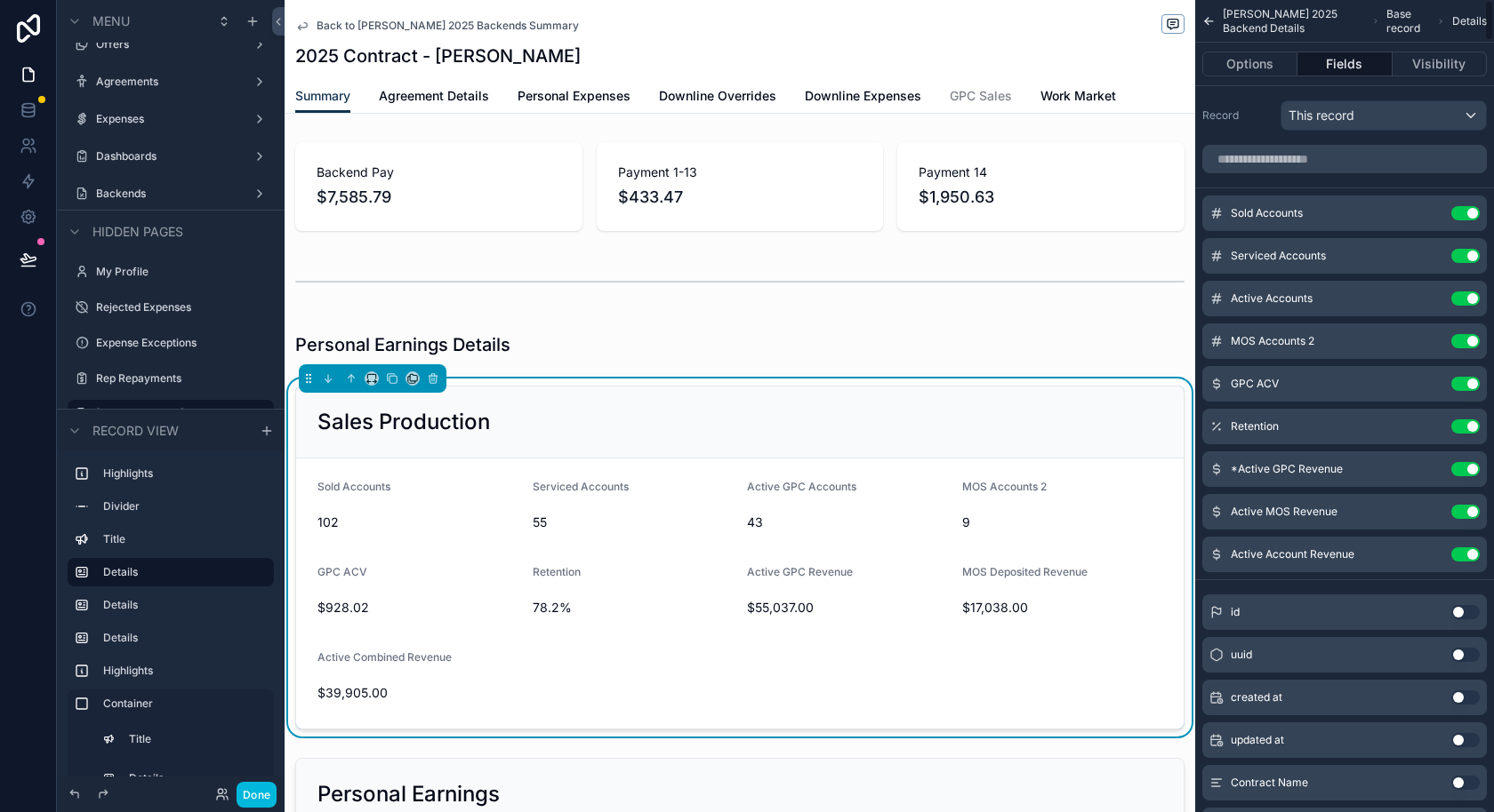
click at [1262, 61] on button "Options" at bounding box center [1250, 63] width 95 height 25
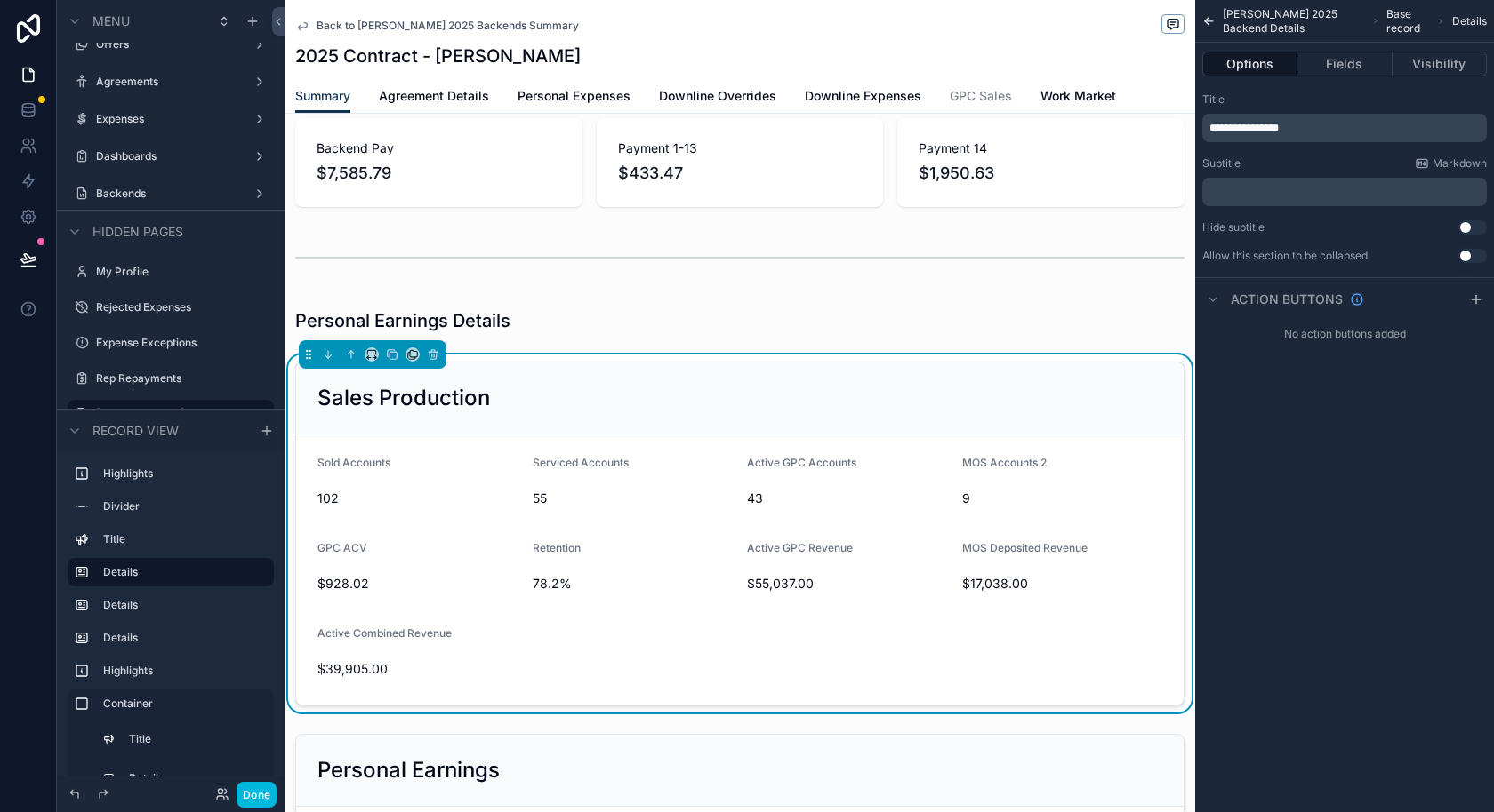
scroll to position [37, 0]
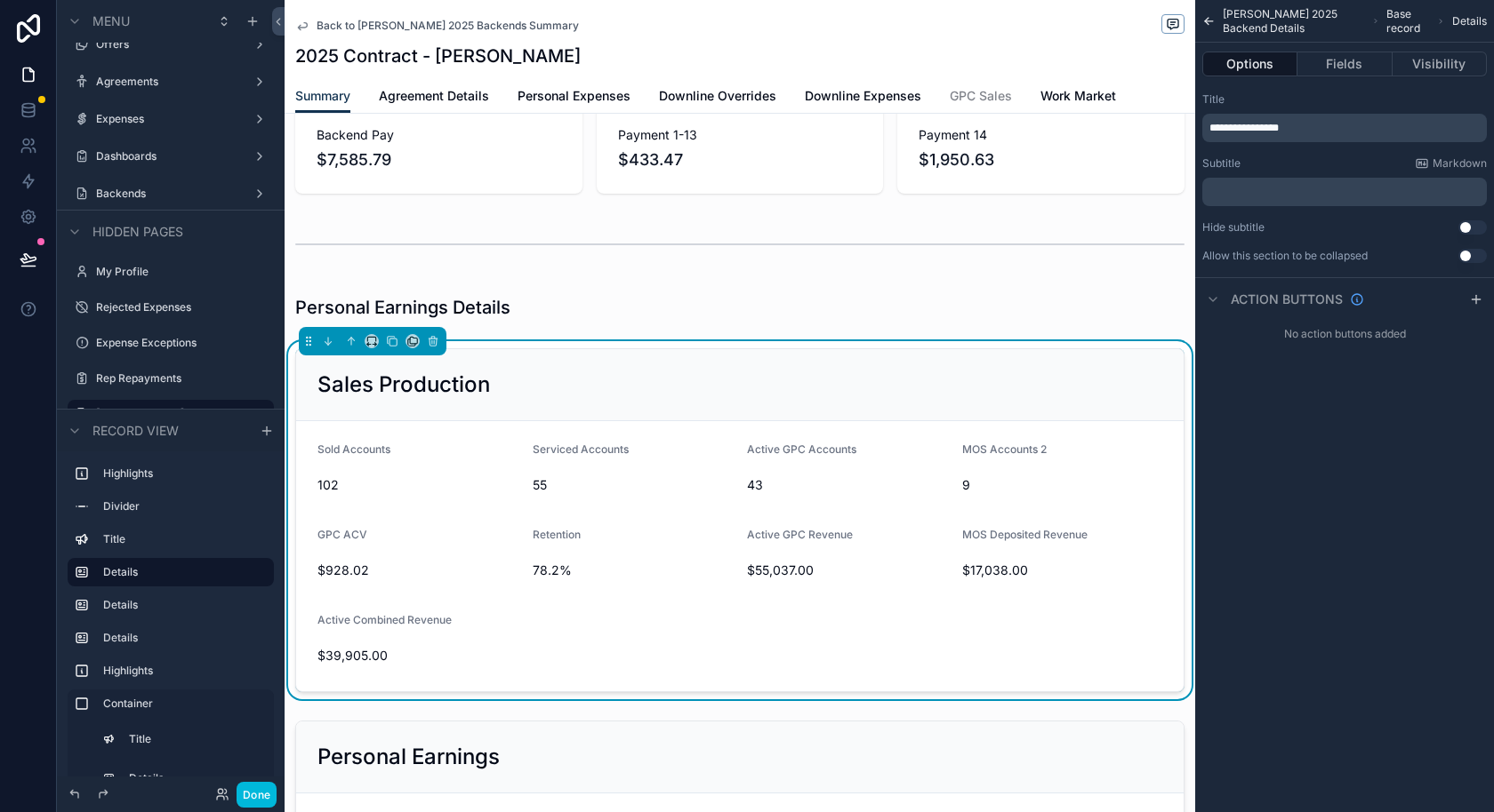
click at [1002, 462] on div "MOS Accounts 2 9" at bounding box center [1063, 471] width 201 height 57
click at [1344, 62] on button "Fields" at bounding box center [1344, 63] width 94 height 25
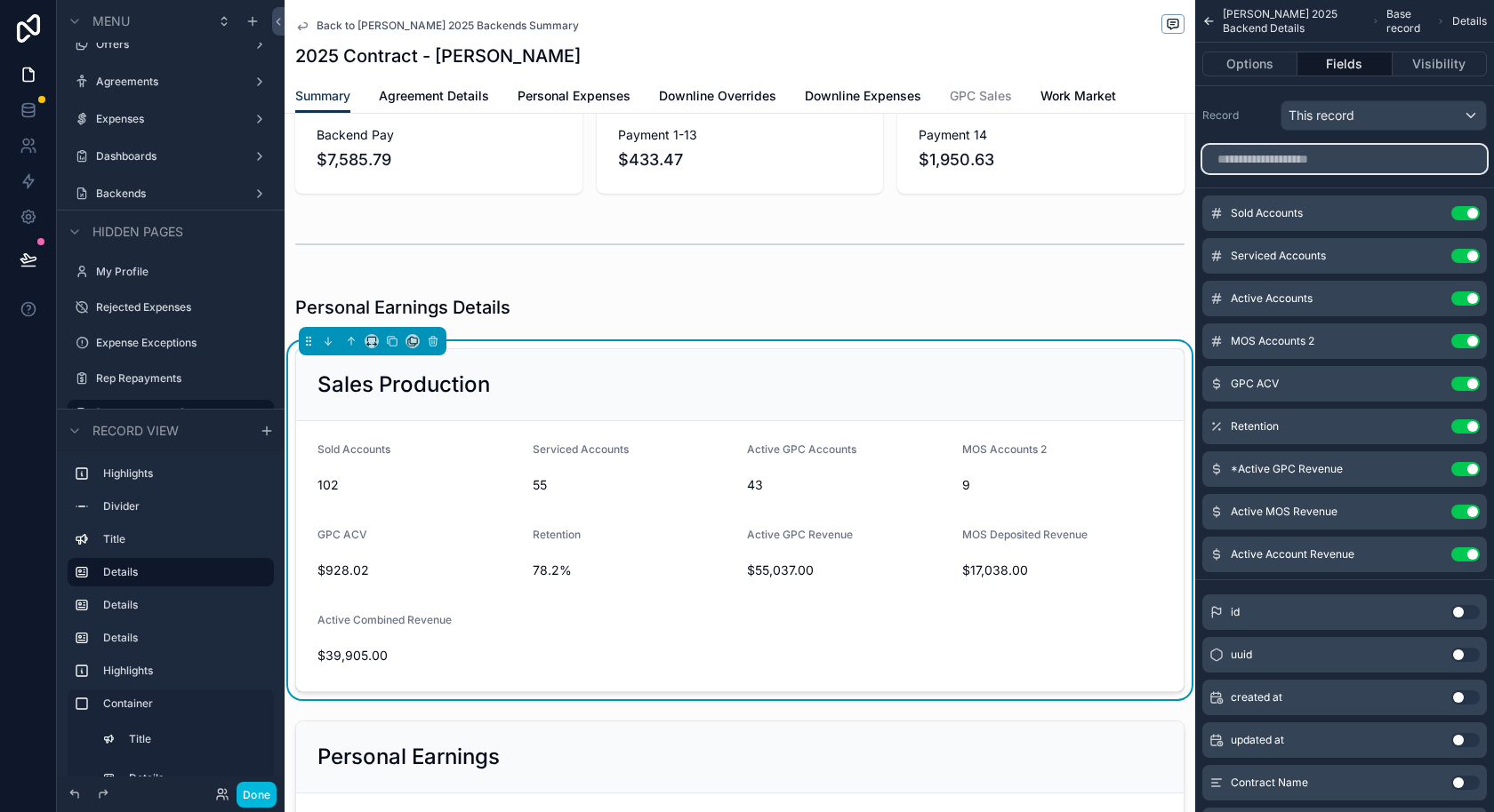
click at [1338, 164] on input "scrollable content" at bounding box center [1344, 158] width 285 height 28
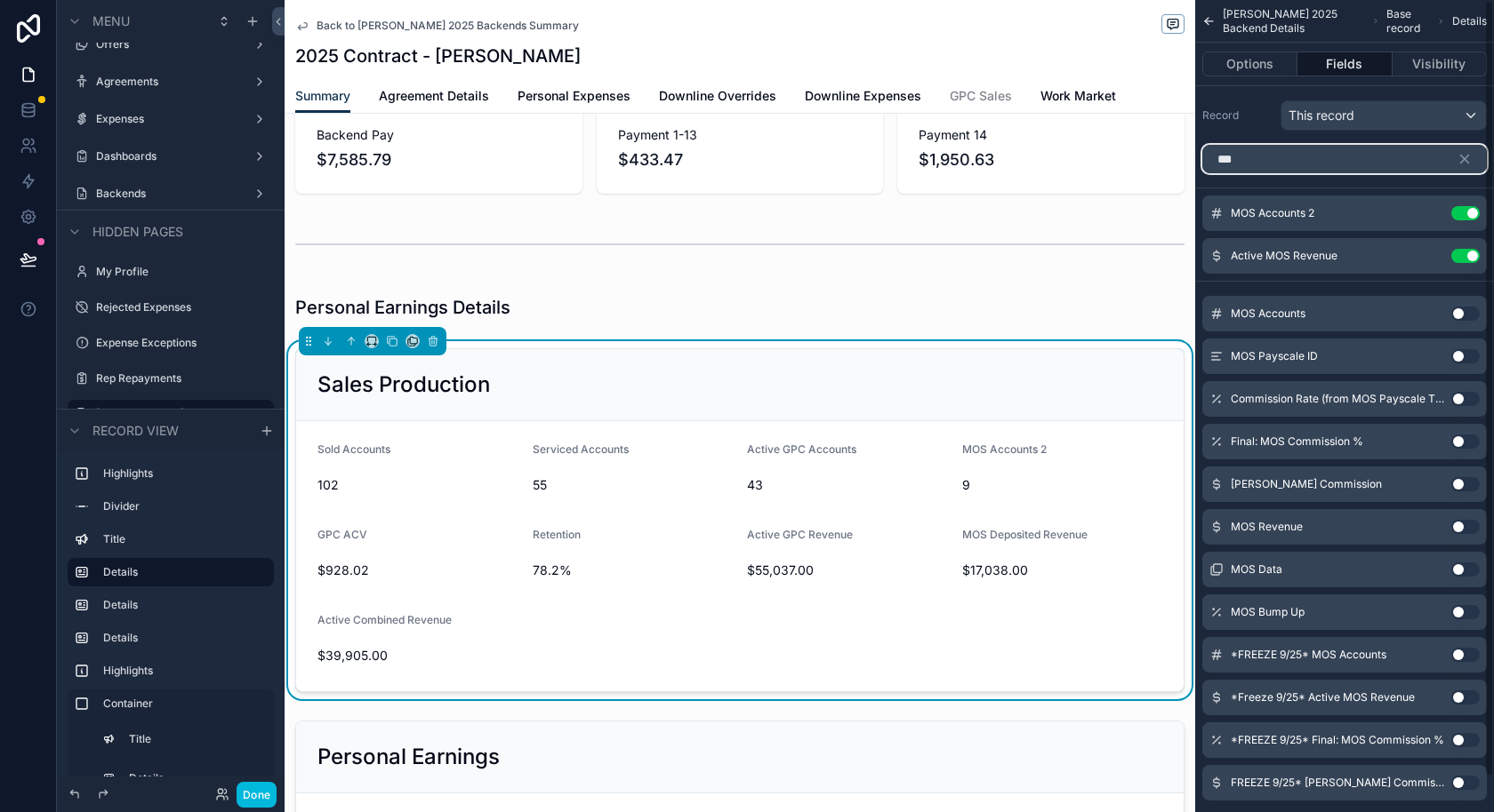
type input "***"
click at [1344, 314] on button "Use setting" at bounding box center [1465, 314] width 28 height 15
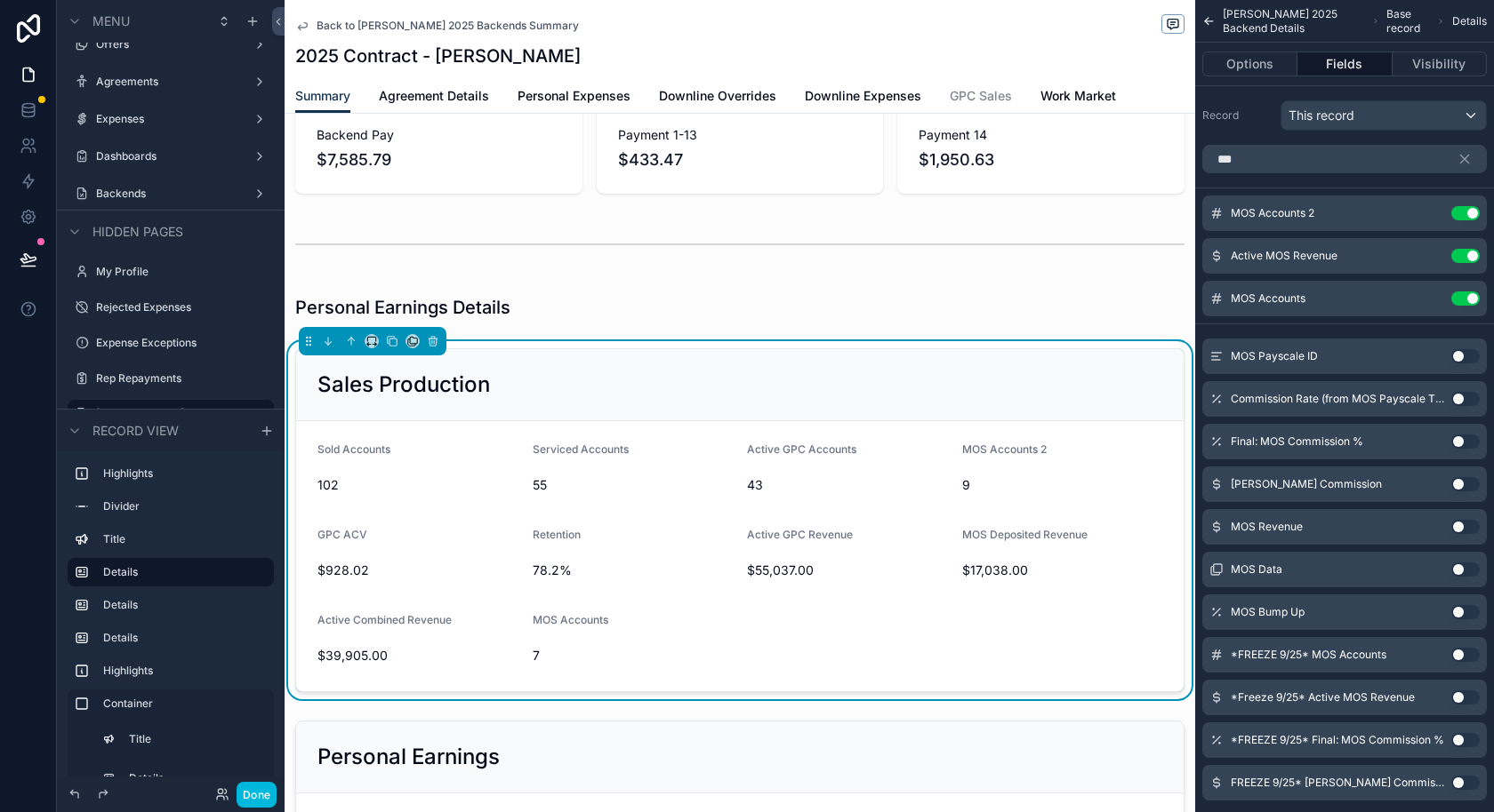
click at [1344, 302] on button "Use setting" at bounding box center [1465, 299] width 28 height 15
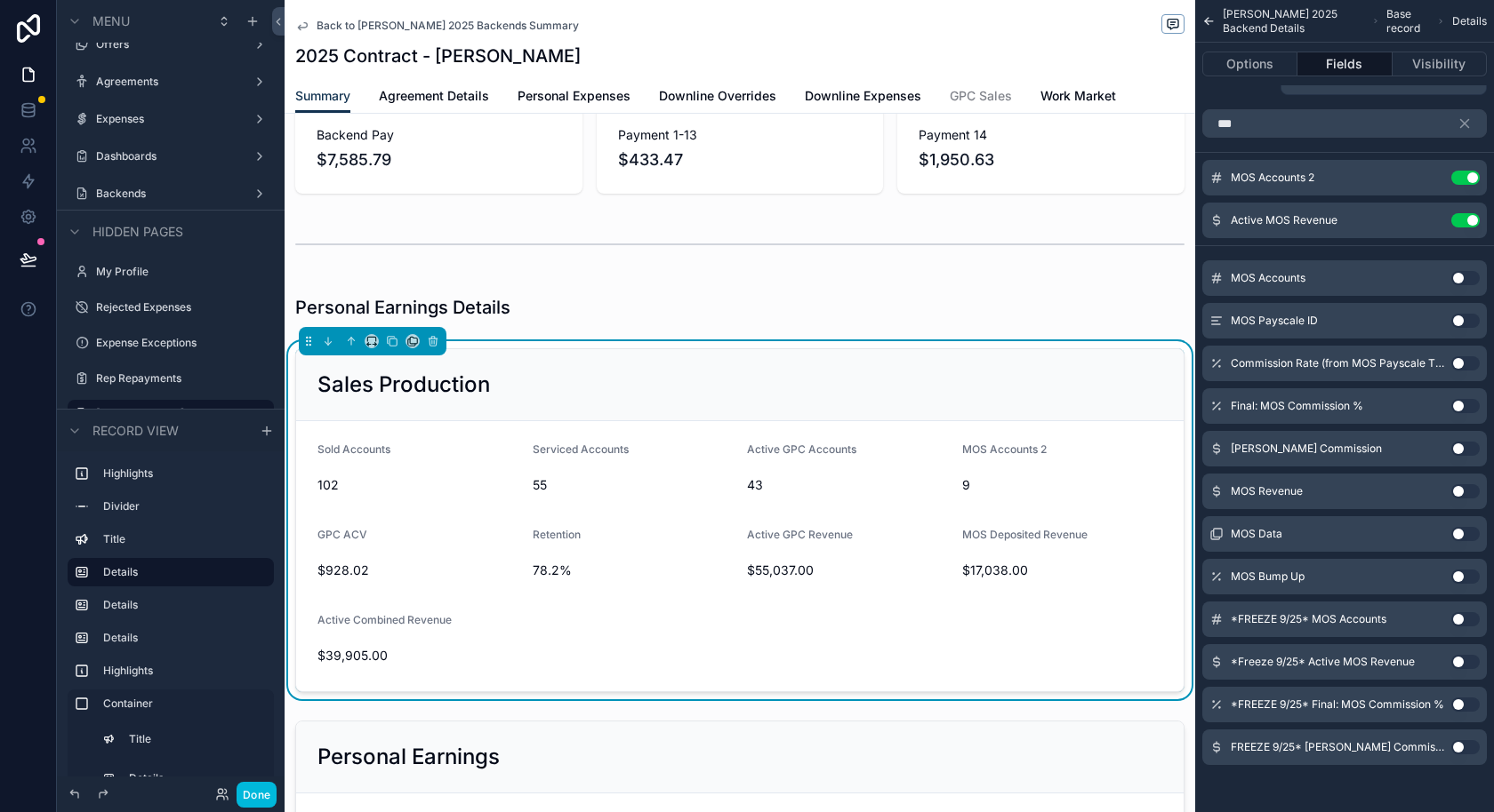
scroll to position [0, 0]
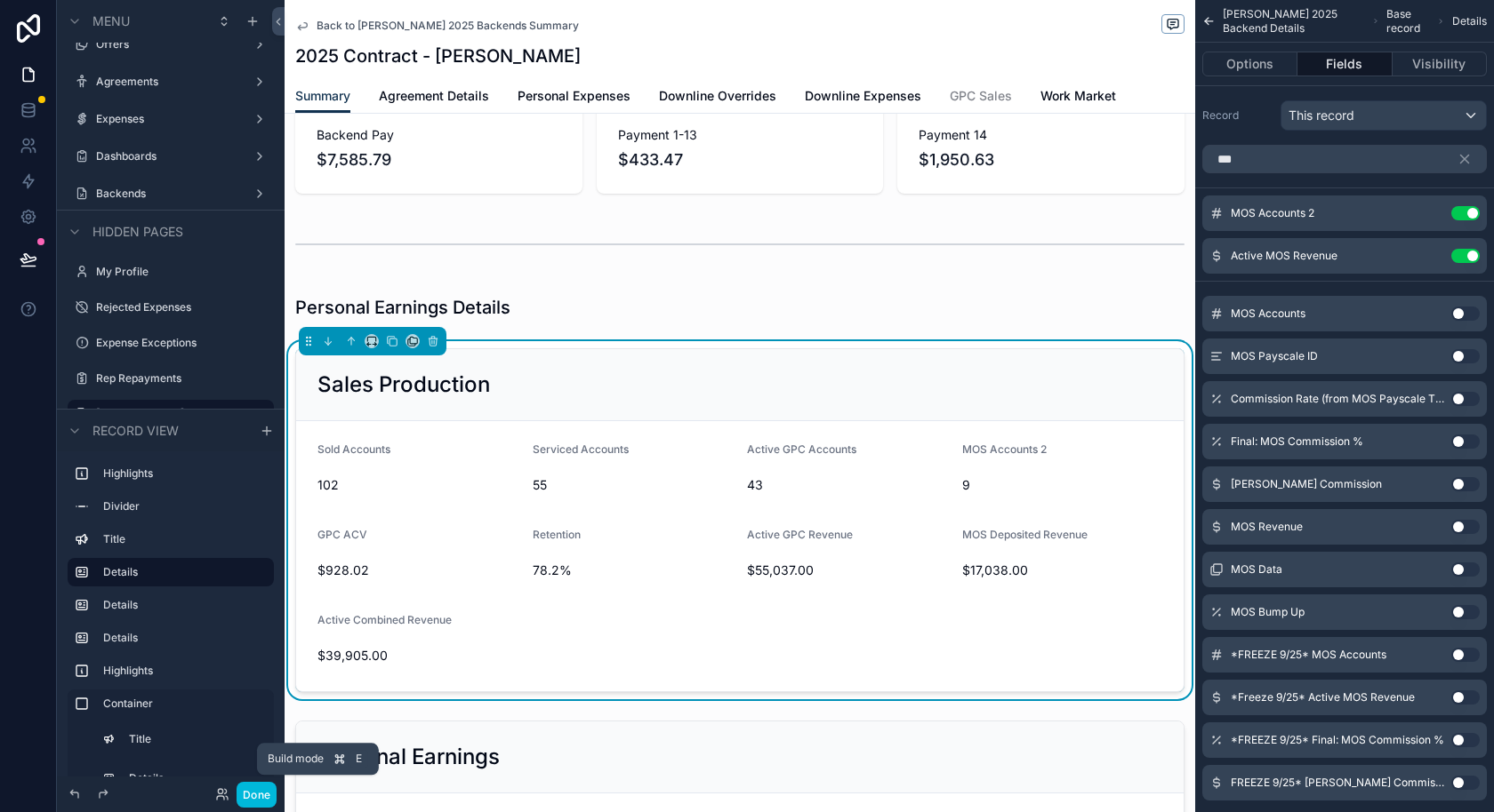
click at [264, 731] on button "Done" at bounding box center [257, 795] width 40 height 26
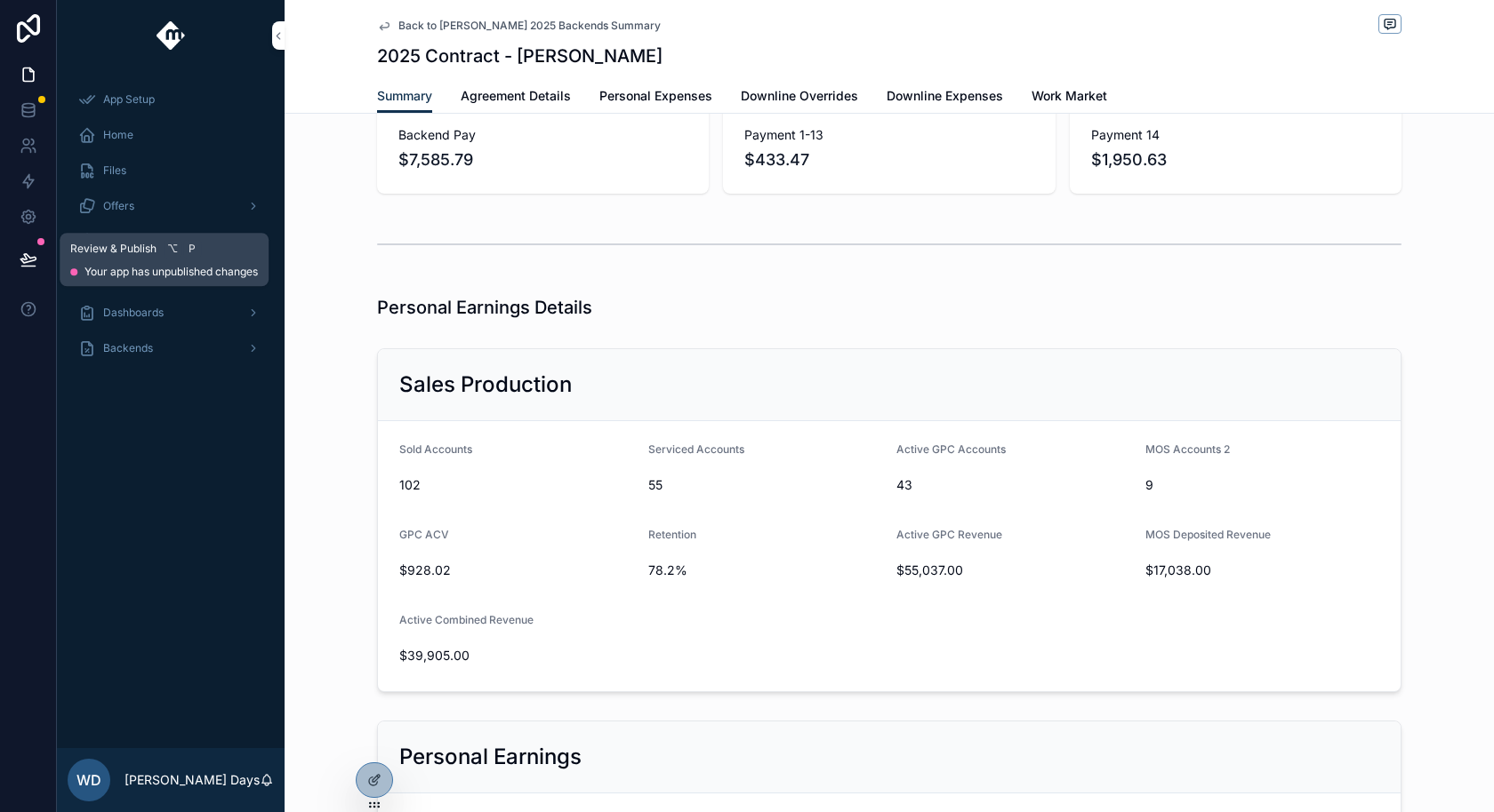
click at [22, 263] on icon at bounding box center [27, 259] width 17 height 17
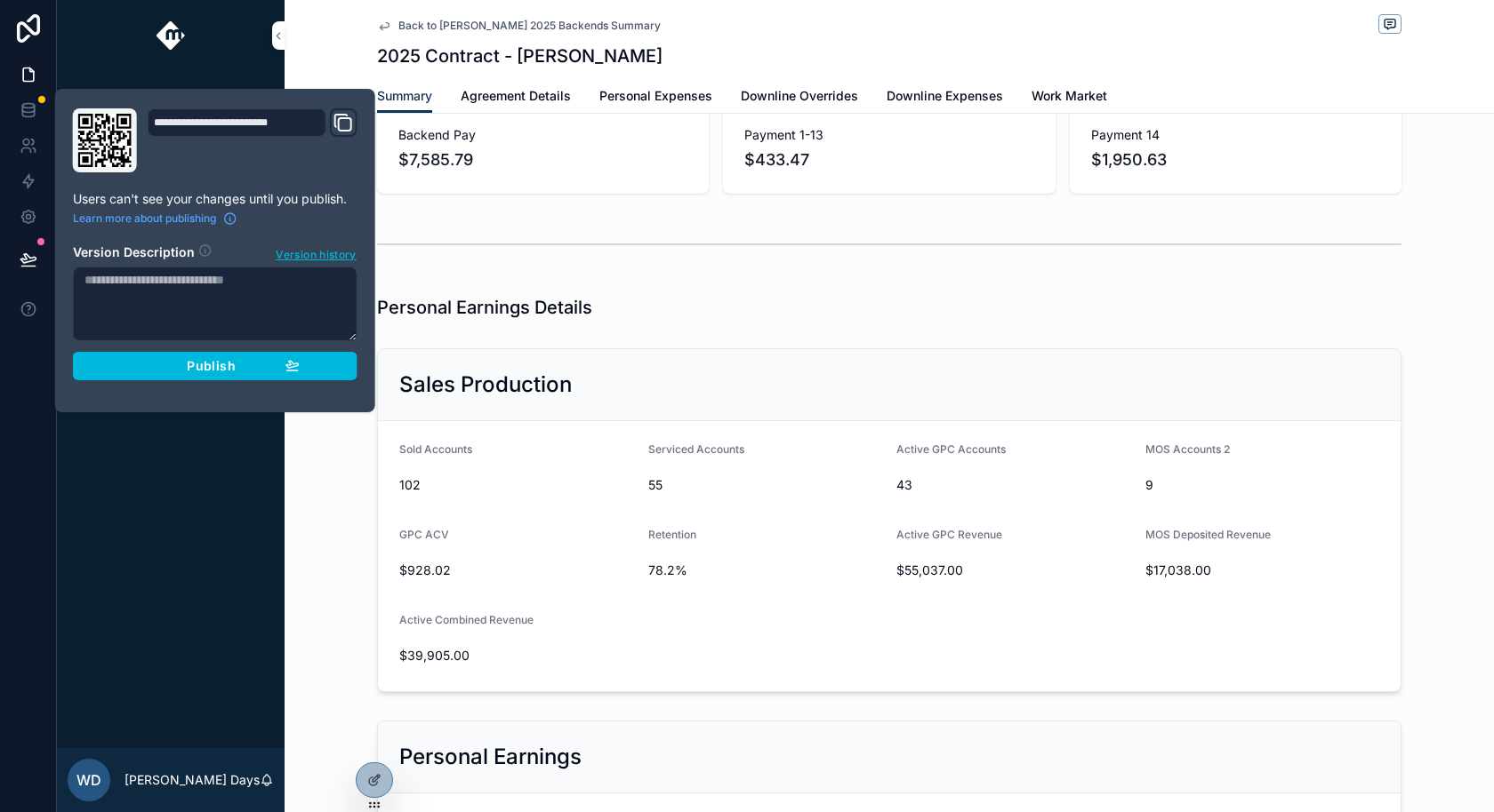
click at [193, 362] on span "Publish" at bounding box center [210, 366] width 48 height 16
